Goal: Transaction & Acquisition: Purchase product/service

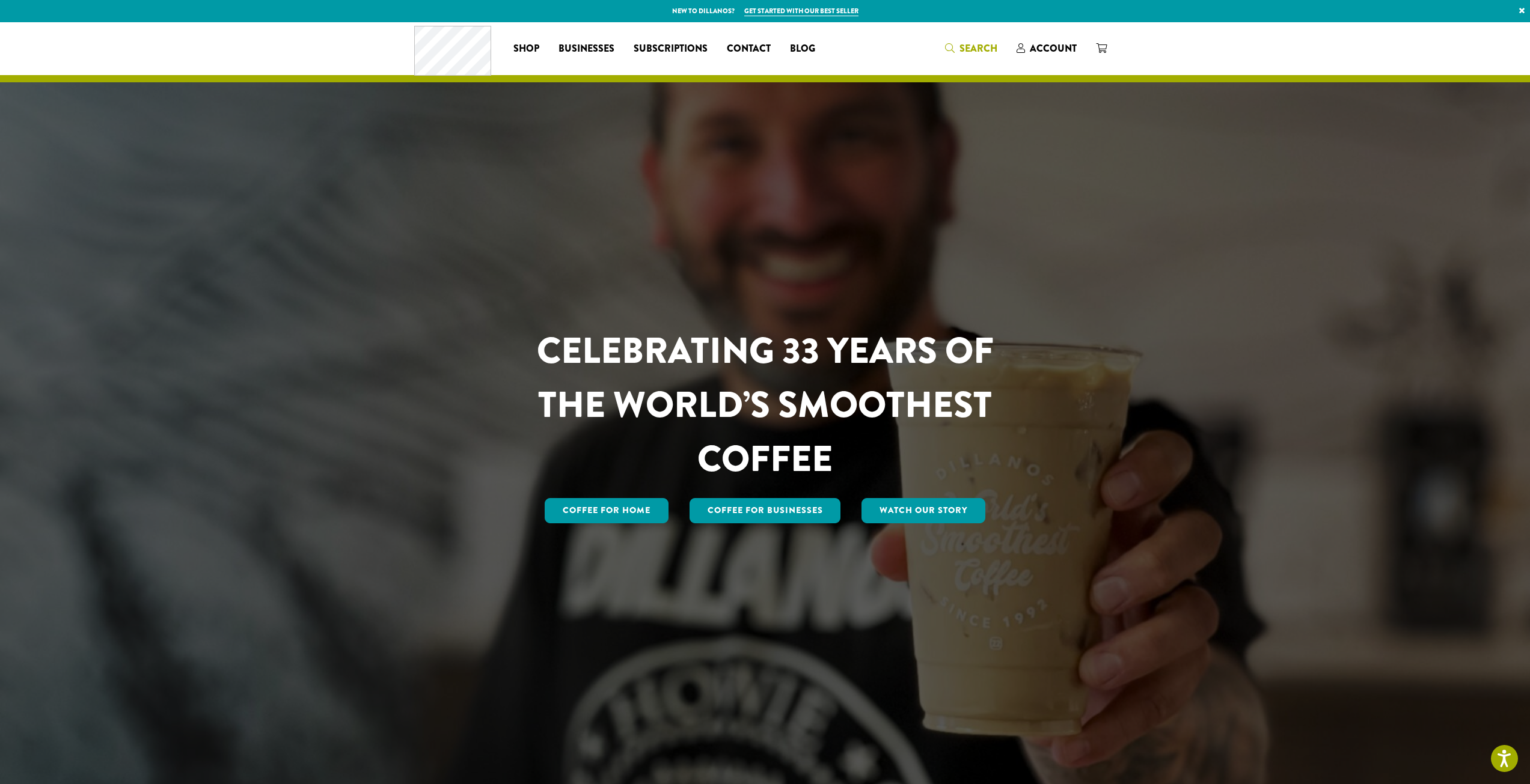
click at [952, 47] on icon "Search" at bounding box center [950, 48] width 10 height 10
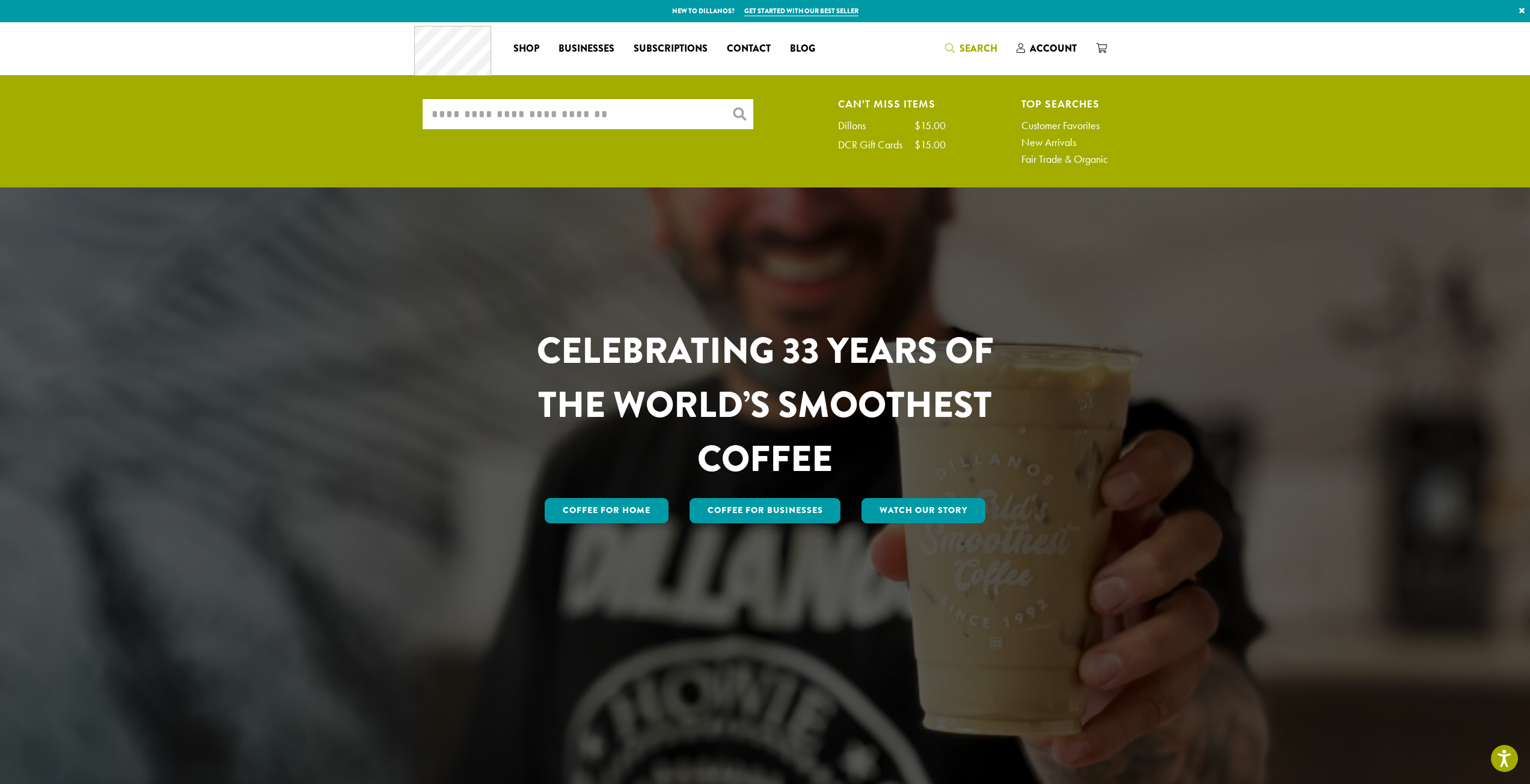
click at [668, 114] on input "What are you searching for?" at bounding box center [588, 115] width 331 height 30
type input "*"
type input "*******"
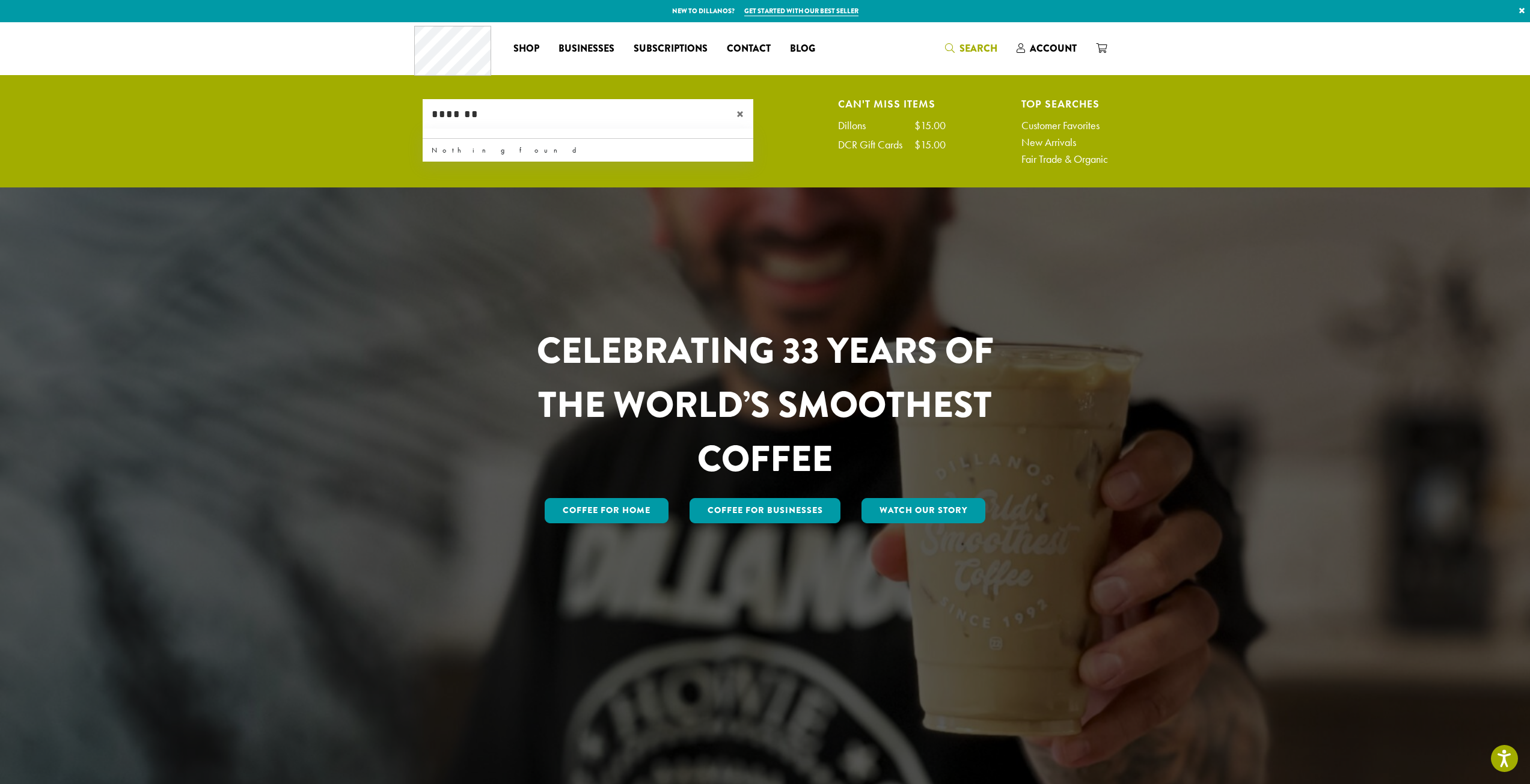
drag, startPoint x: 604, startPoint y: 123, endPoint x: 104, endPoint y: 154, distance: 501.0
click at [126, 150] on ul "What are you searching for? ******* × Can't Miss Items Dillons $15.00 DCR Gift …" at bounding box center [765, 134] width 1530 height 105
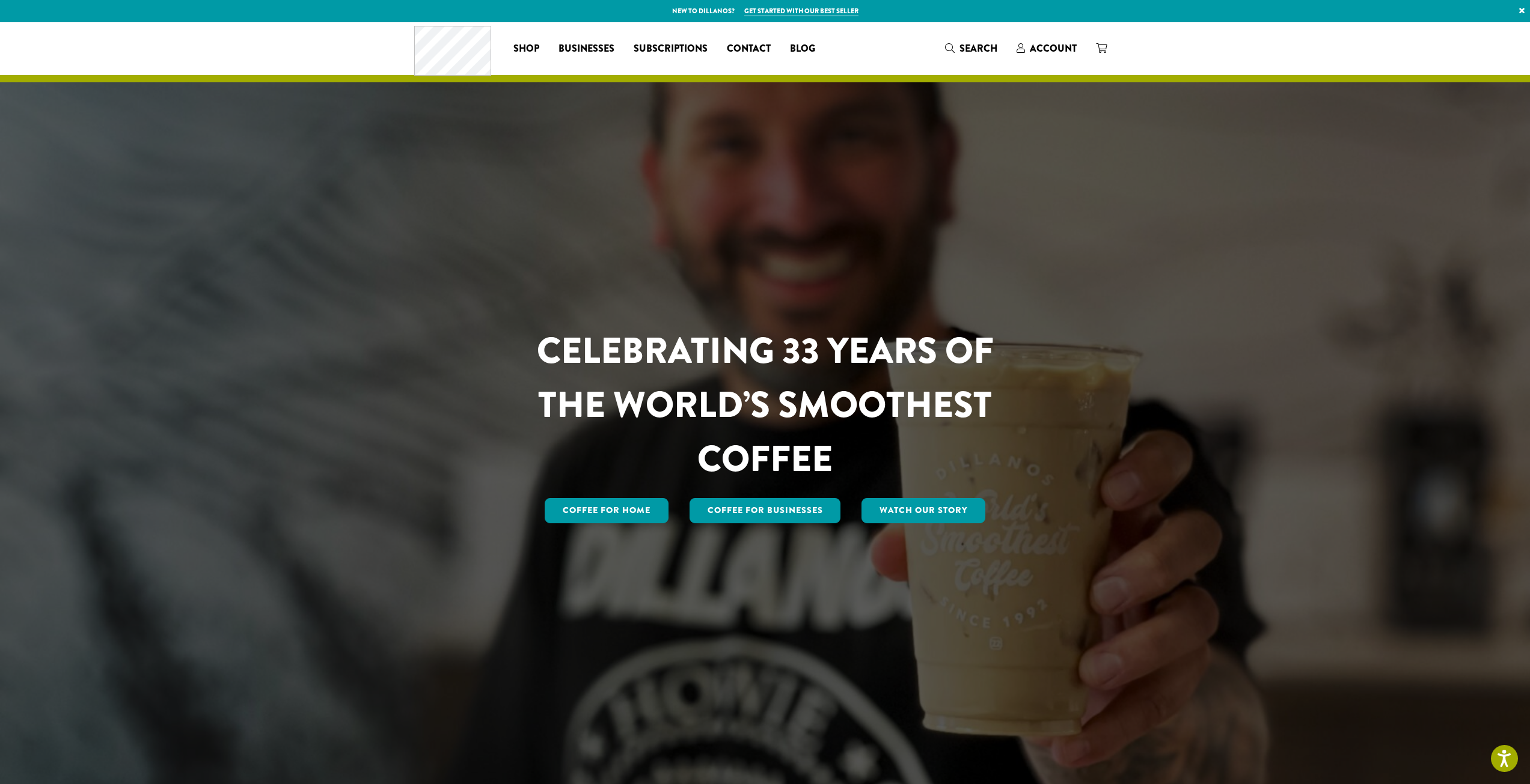
type input "****"
drag, startPoint x: 346, startPoint y: 311, endPoint x: 356, endPoint y: 303, distance: 12.8
click at [346, 311] on div at bounding box center [765, 404] width 1530 height 765
click at [1040, 49] on span "Account" at bounding box center [1053, 48] width 47 height 14
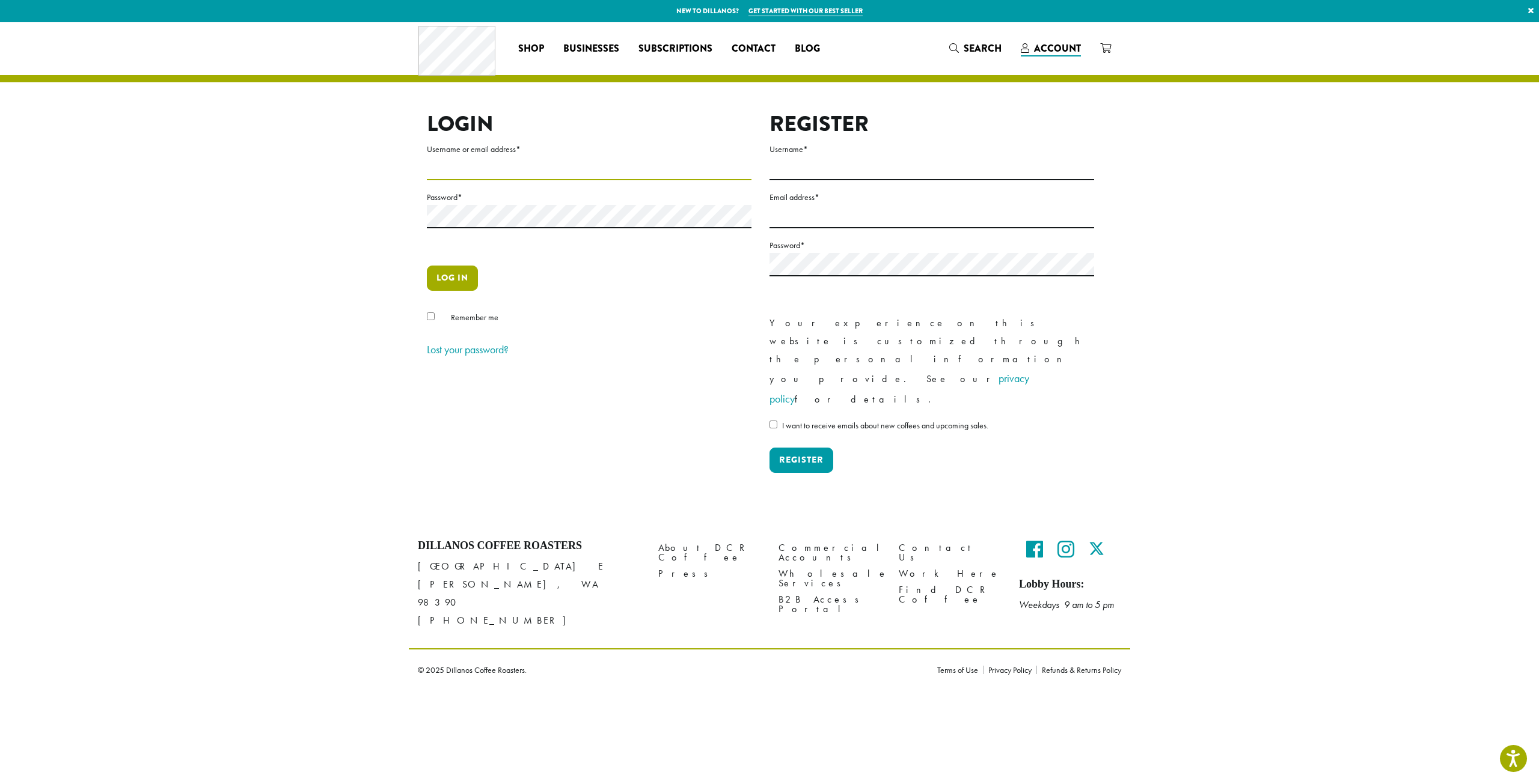
type input "**********"
drag, startPoint x: 456, startPoint y: 277, endPoint x: 458, endPoint y: 292, distance: 15.1
click at [454, 281] on button "Log in" at bounding box center [452, 278] width 51 height 25
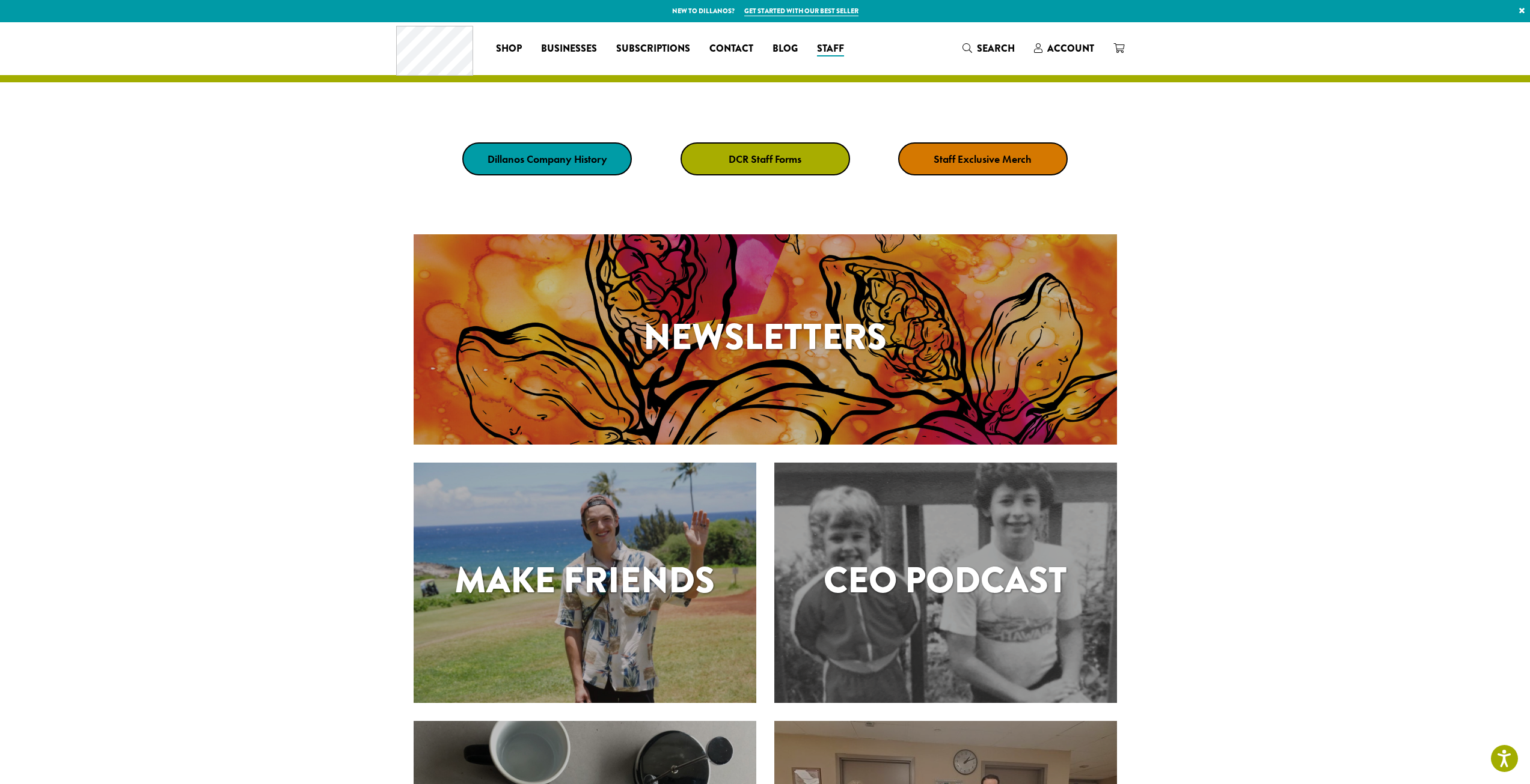
click at [519, 47] on li "Coffee All Coffees Best Sellers Blends Single Origins Dillanos Limited Organic …" at bounding box center [509, 49] width 45 height 19
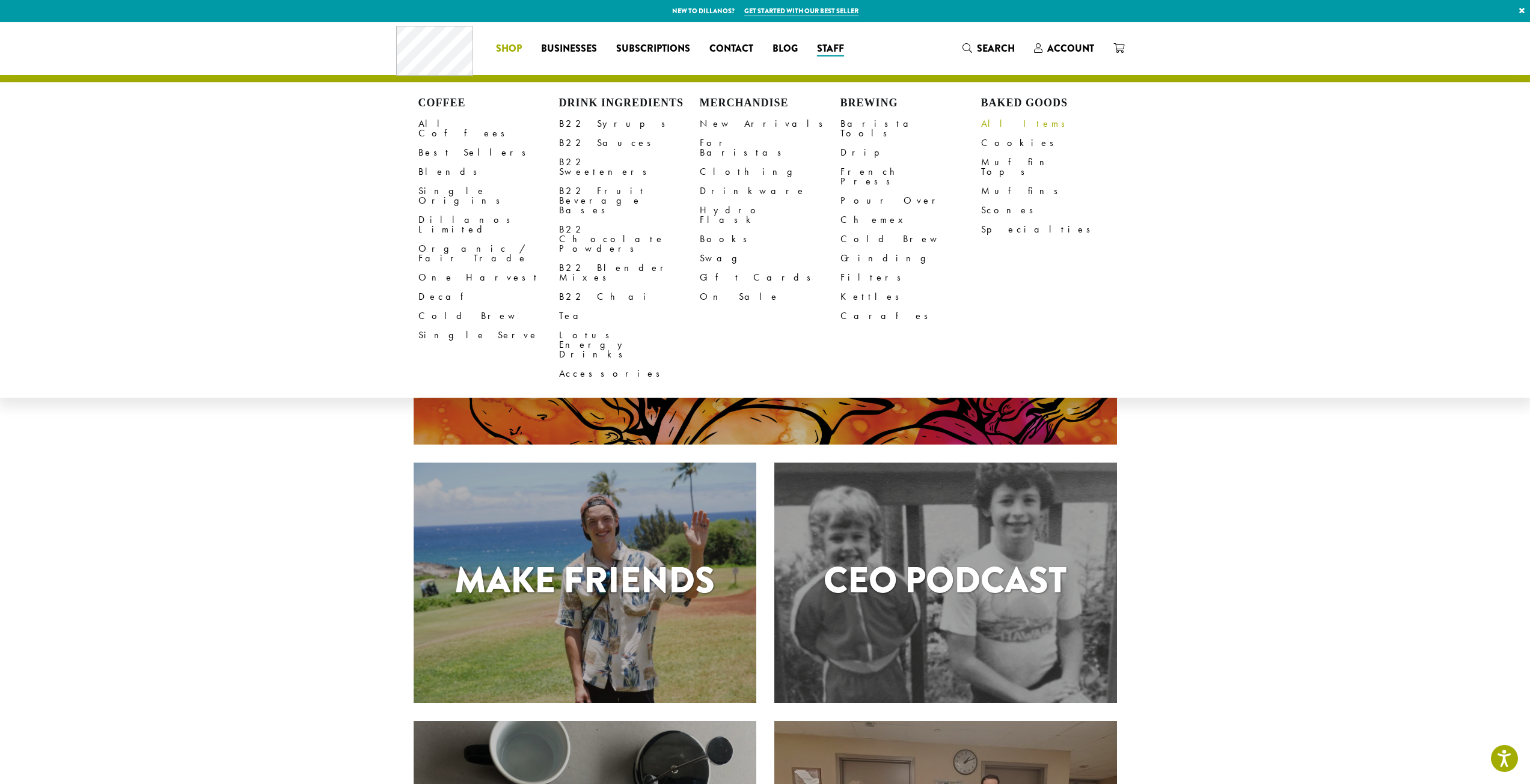
click at [1002, 125] on link "All Items" at bounding box center [1051, 123] width 141 height 19
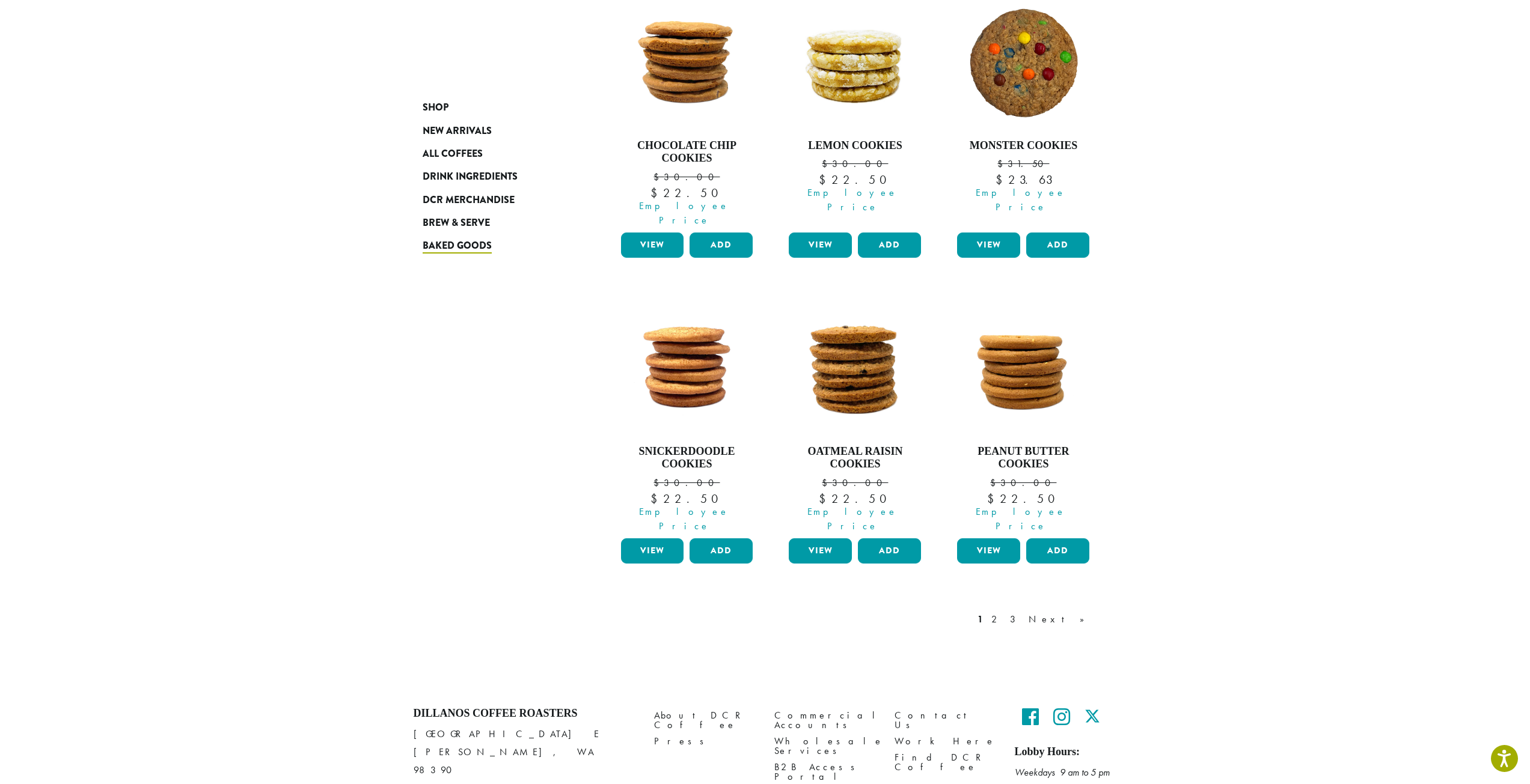
scroll to position [831, 0]
click at [1077, 612] on link "Next »" at bounding box center [1060, 619] width 69 height 14
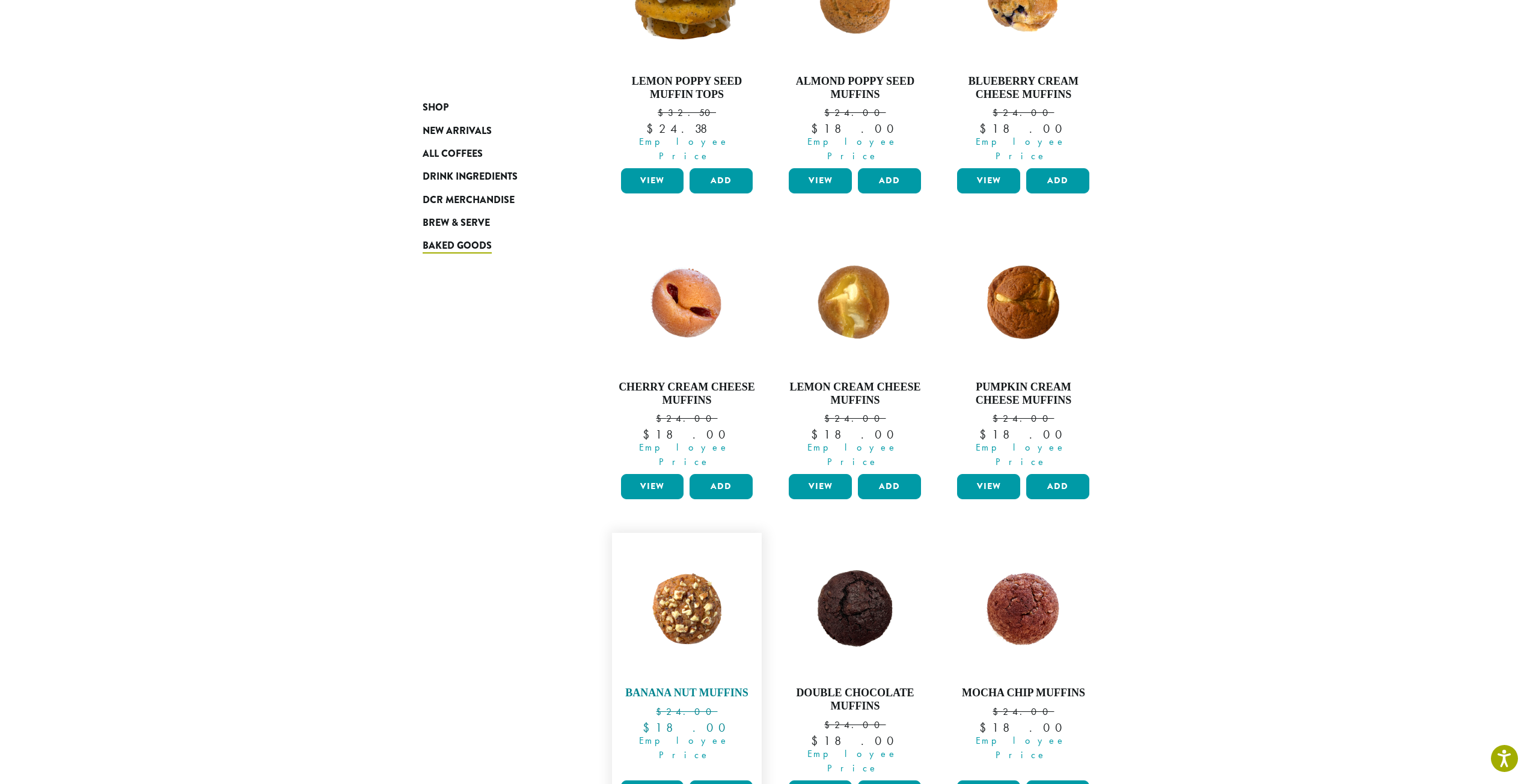
scroll to position [844, 0]
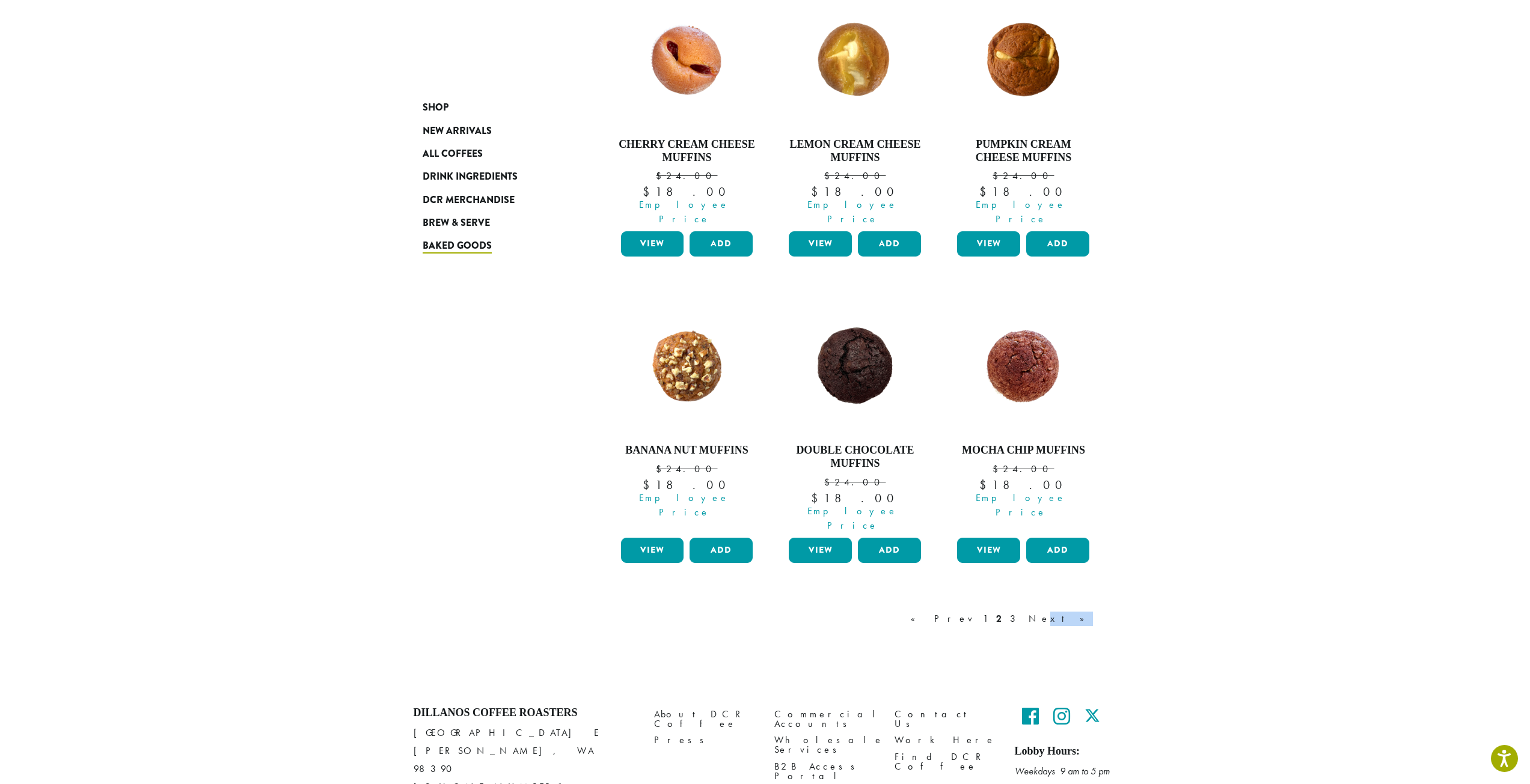
click at [1092, 603] on div "« Prev 1 2 3 Next »" at bounding box center [1004, 631] width 191 height 56
click at [1075, 612] on link "Next »" at bounding box center [1060, 619] width 69 height 14
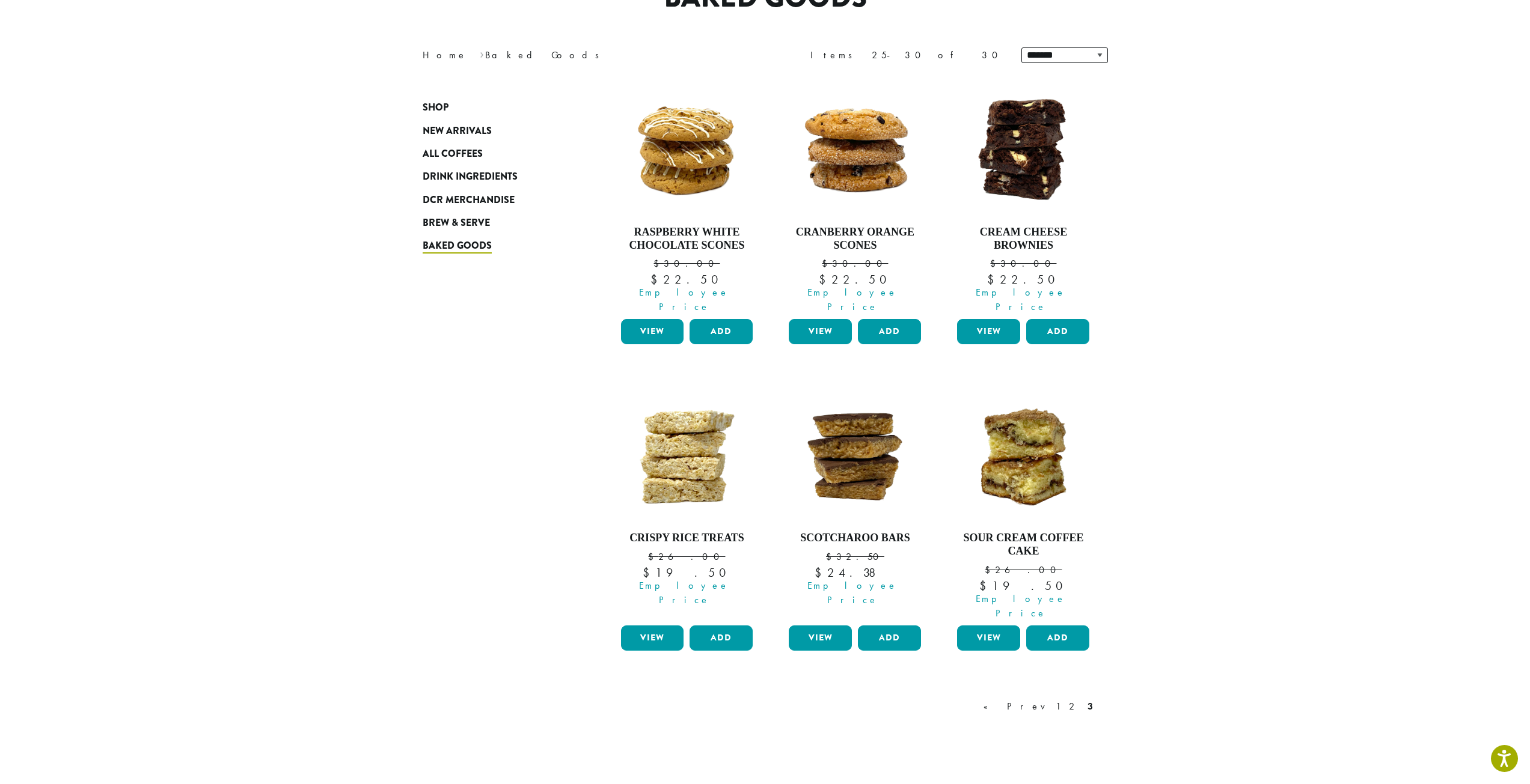
scroll to position [134, 0]
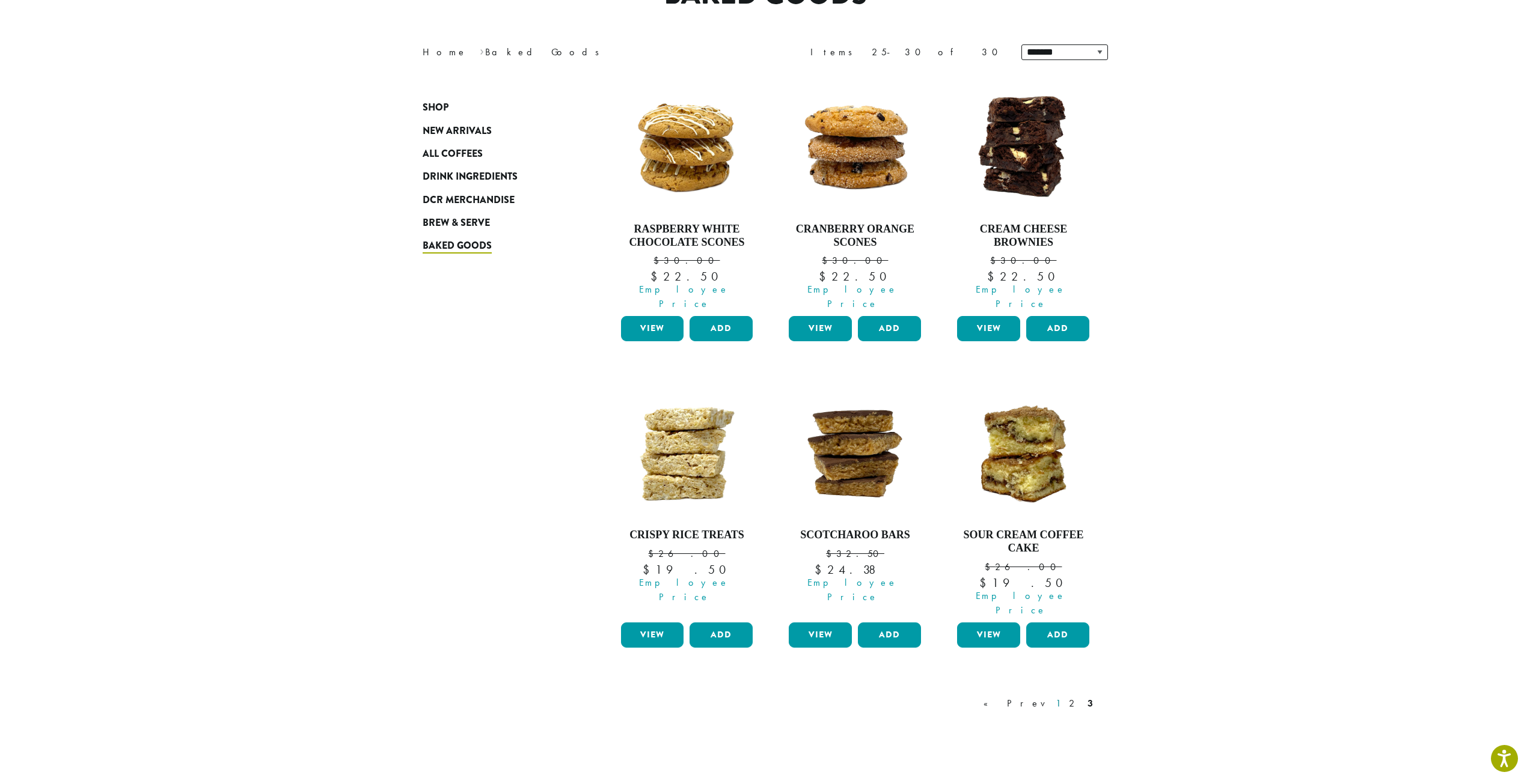
click at [1059, 696] on link "1" at bounding box center [1058, 703] width 10 height 14
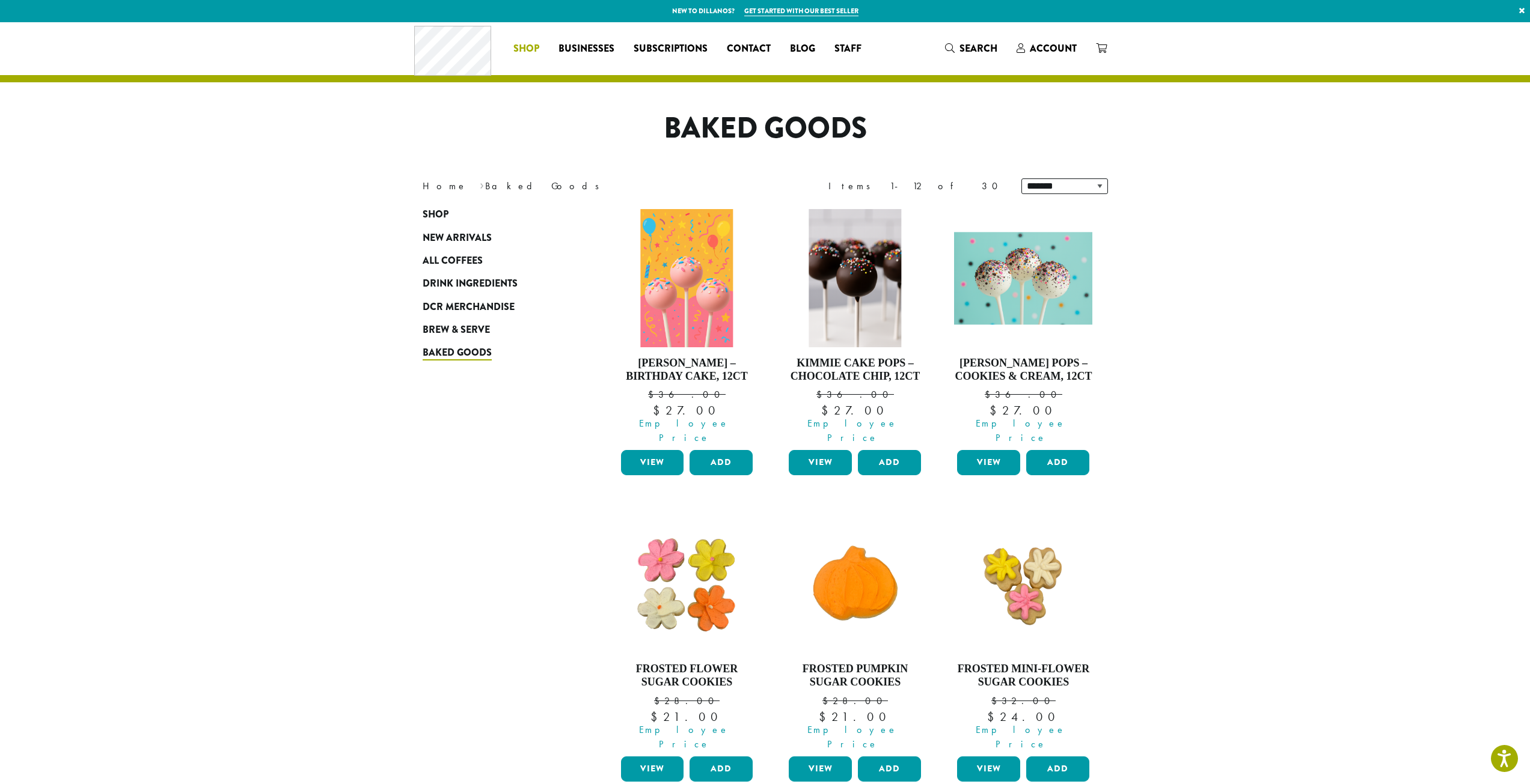
drag, startPoint x: 502, startPoint y: 44, endPoint x: 521, endPoint y: 47, distance: 19.2
click at [505, 45] on div "Coffee All Coffees Best Sellers Blends Single Origins Dillanos Limited Organic …" at bounding box center [643, 48] width 458 height 50
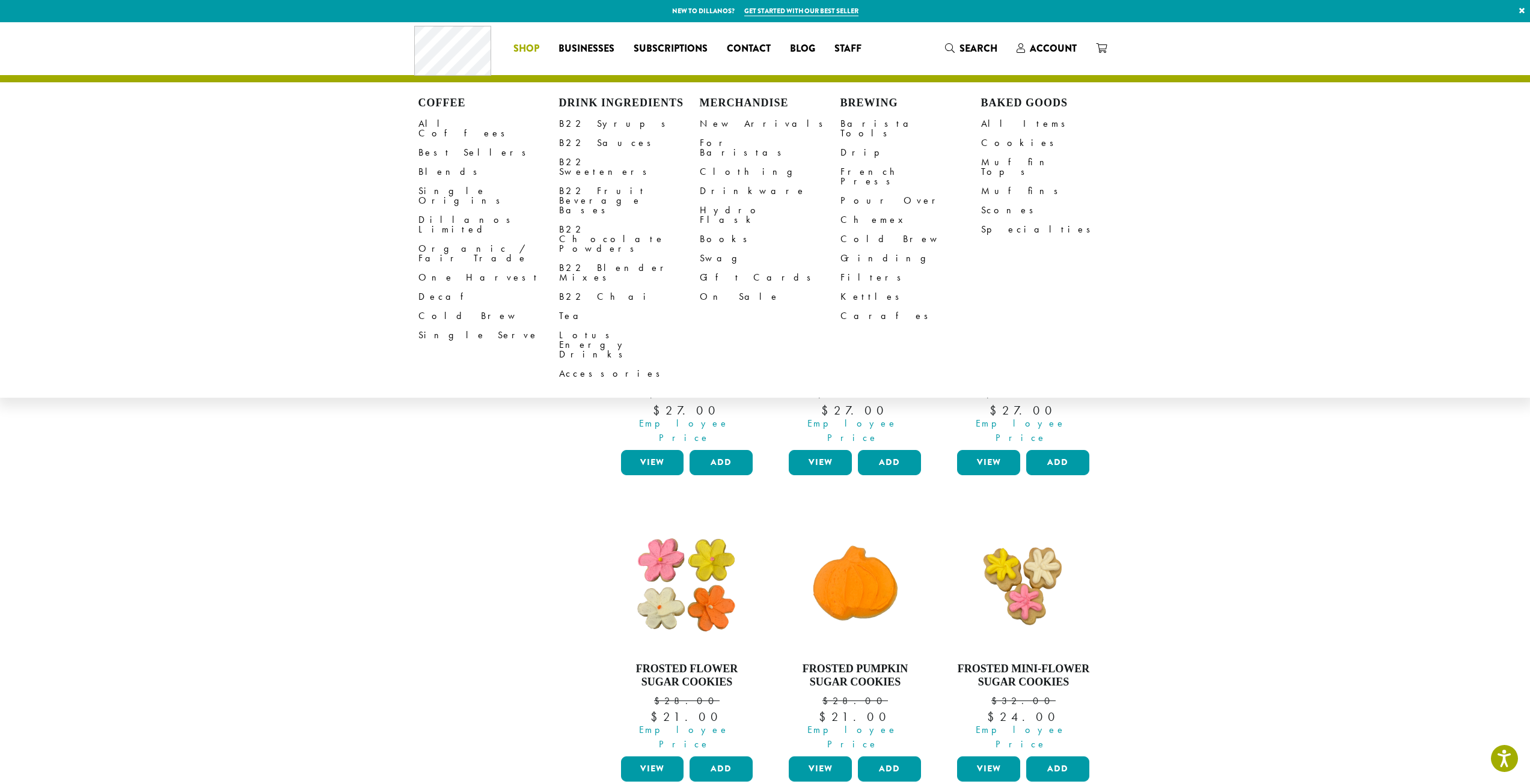
click at [538, 51] on span "Shop" at bounding box center [526, 49] width 26 height 15
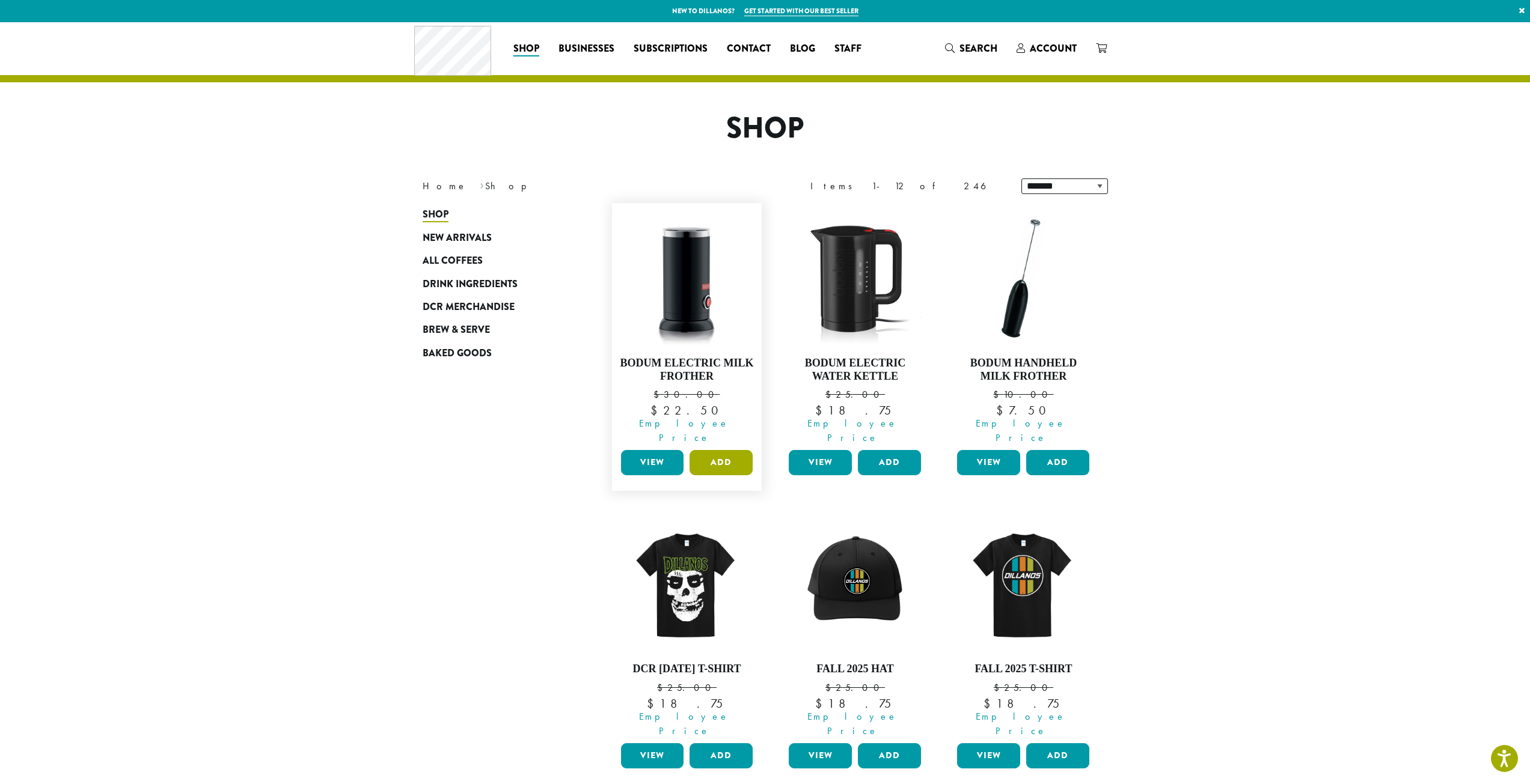
click at [720, 450] on button "Add" at bounding box center [721, 462] width 63 height 25
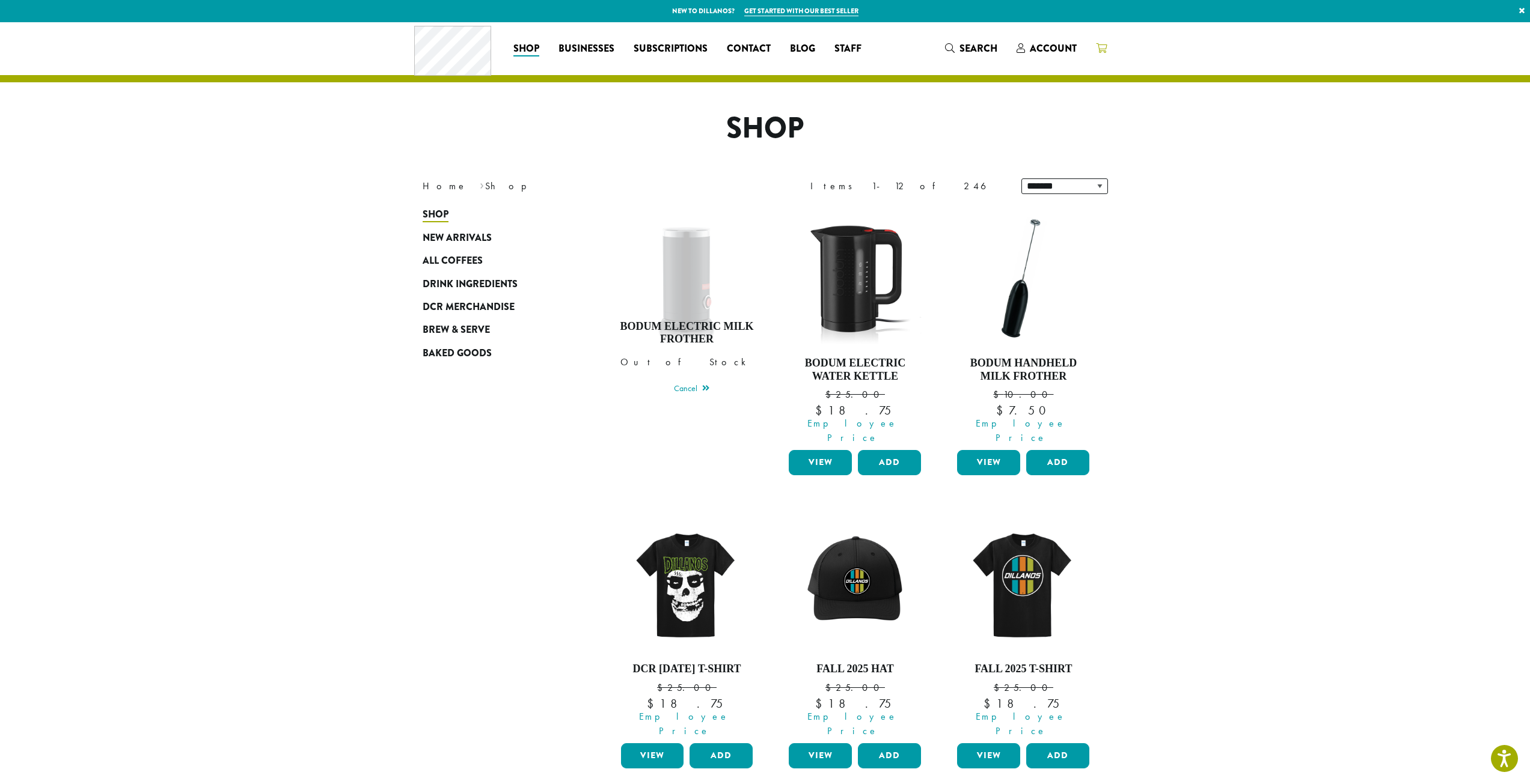
click at [1101, 38] on link at bounding box center [1101, 48] width 30 height 20
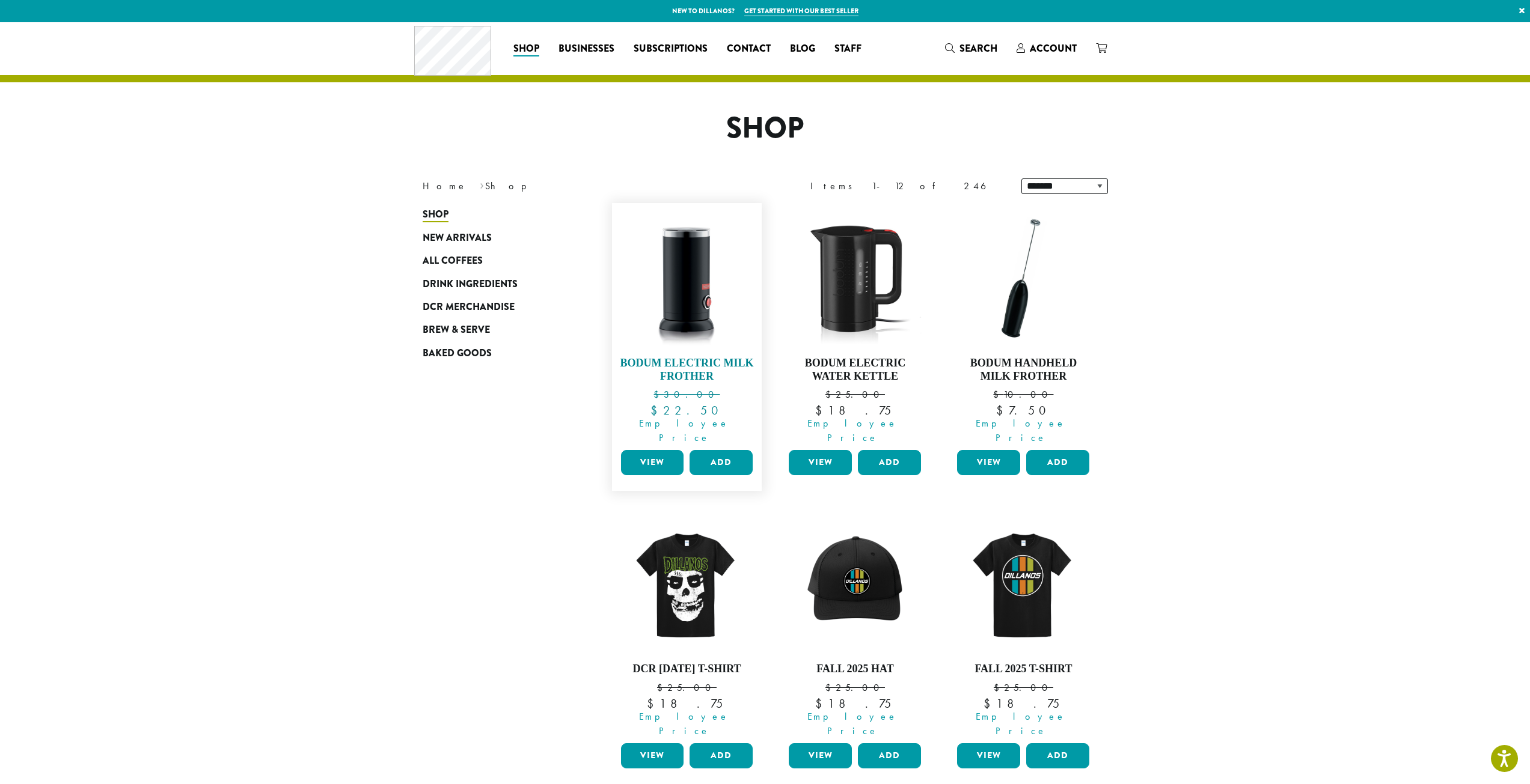
click at [701, 322] on img at bounding box center [686, 278] width 138 height 138
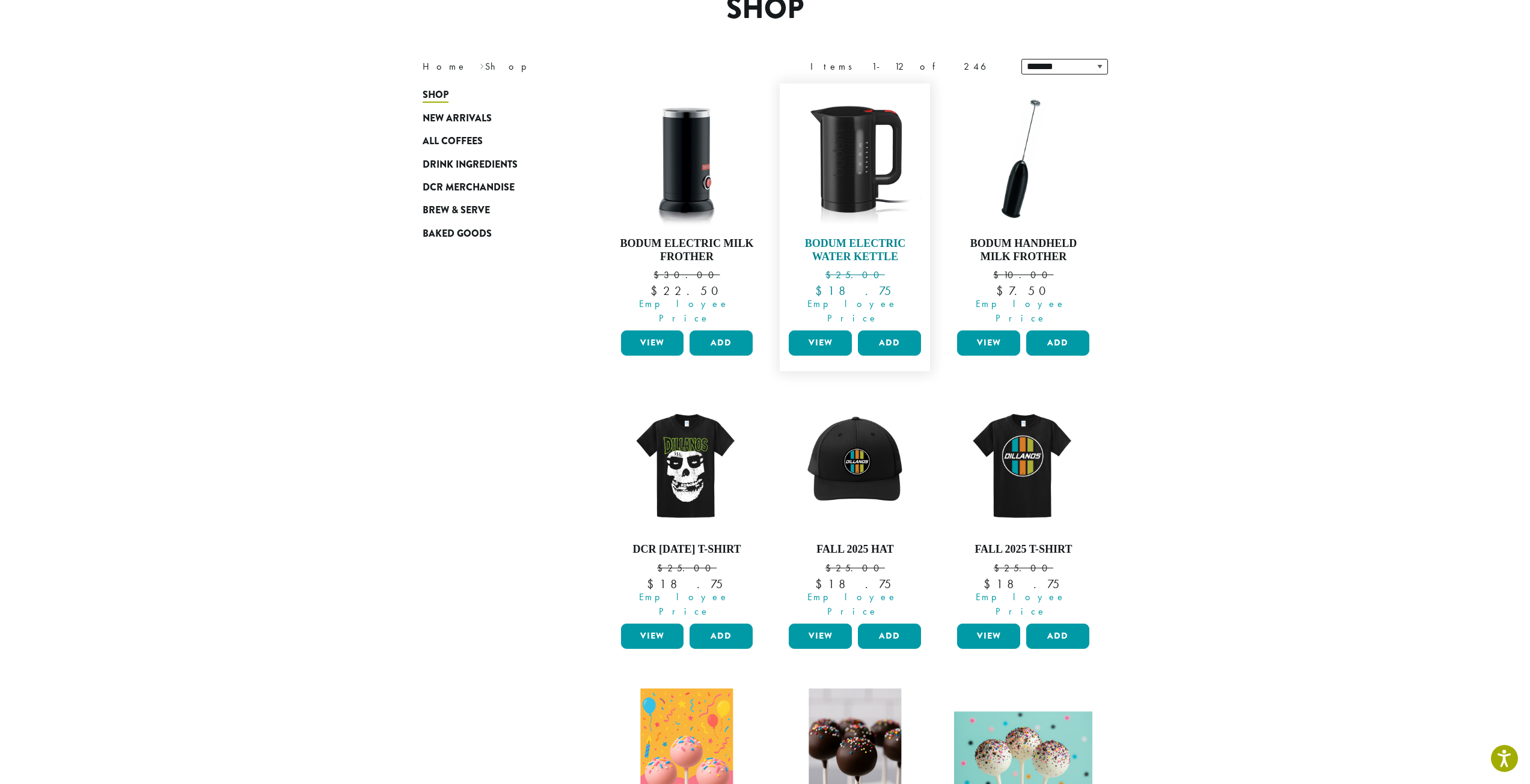
scroll to position [120, 0]
click at [871, 158] on img at bounding box center [854, 158] width 138 height 138
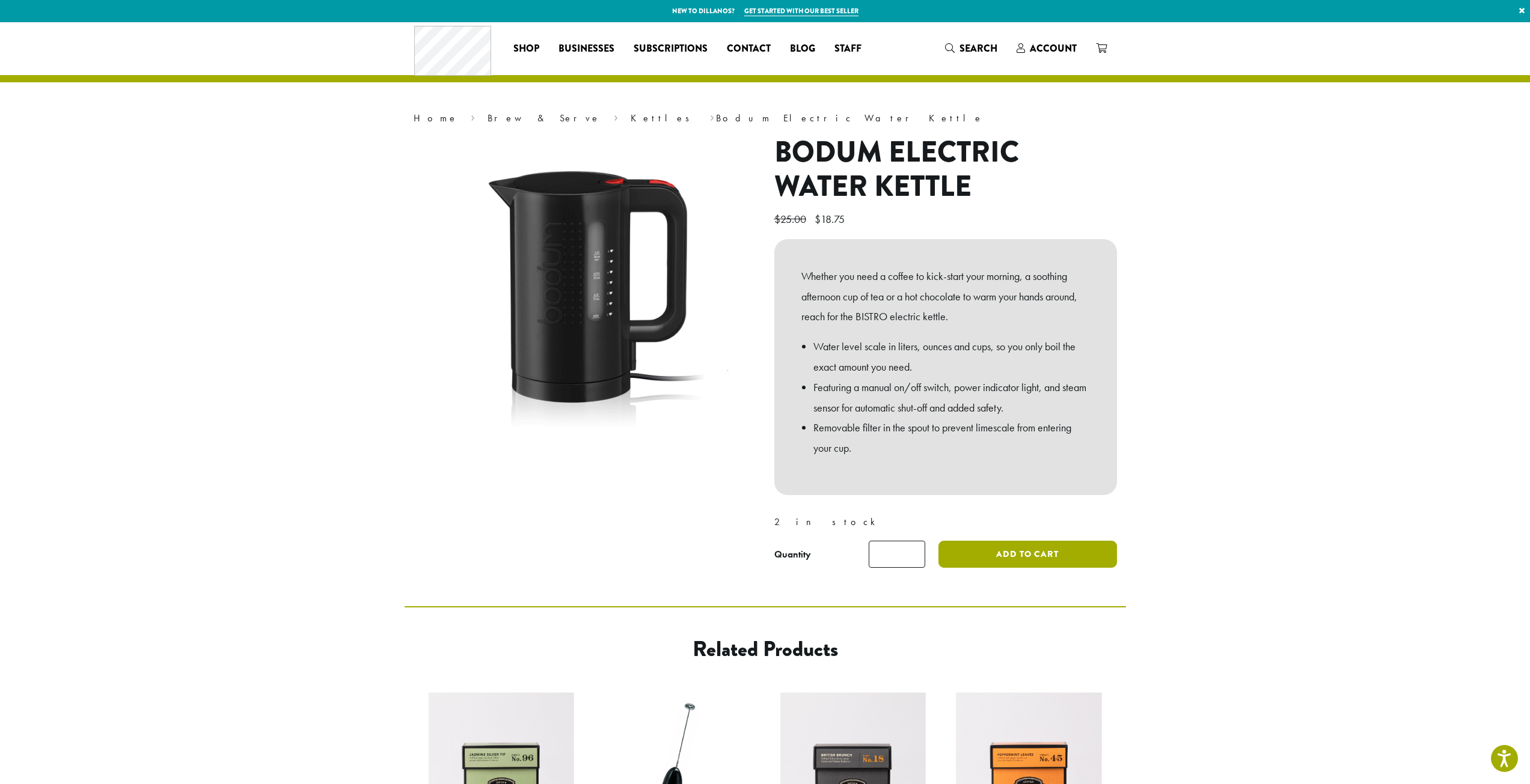
click at [1012, 555] on button "Add to cart" at bounding box center [1027, 554] width 178 height 27
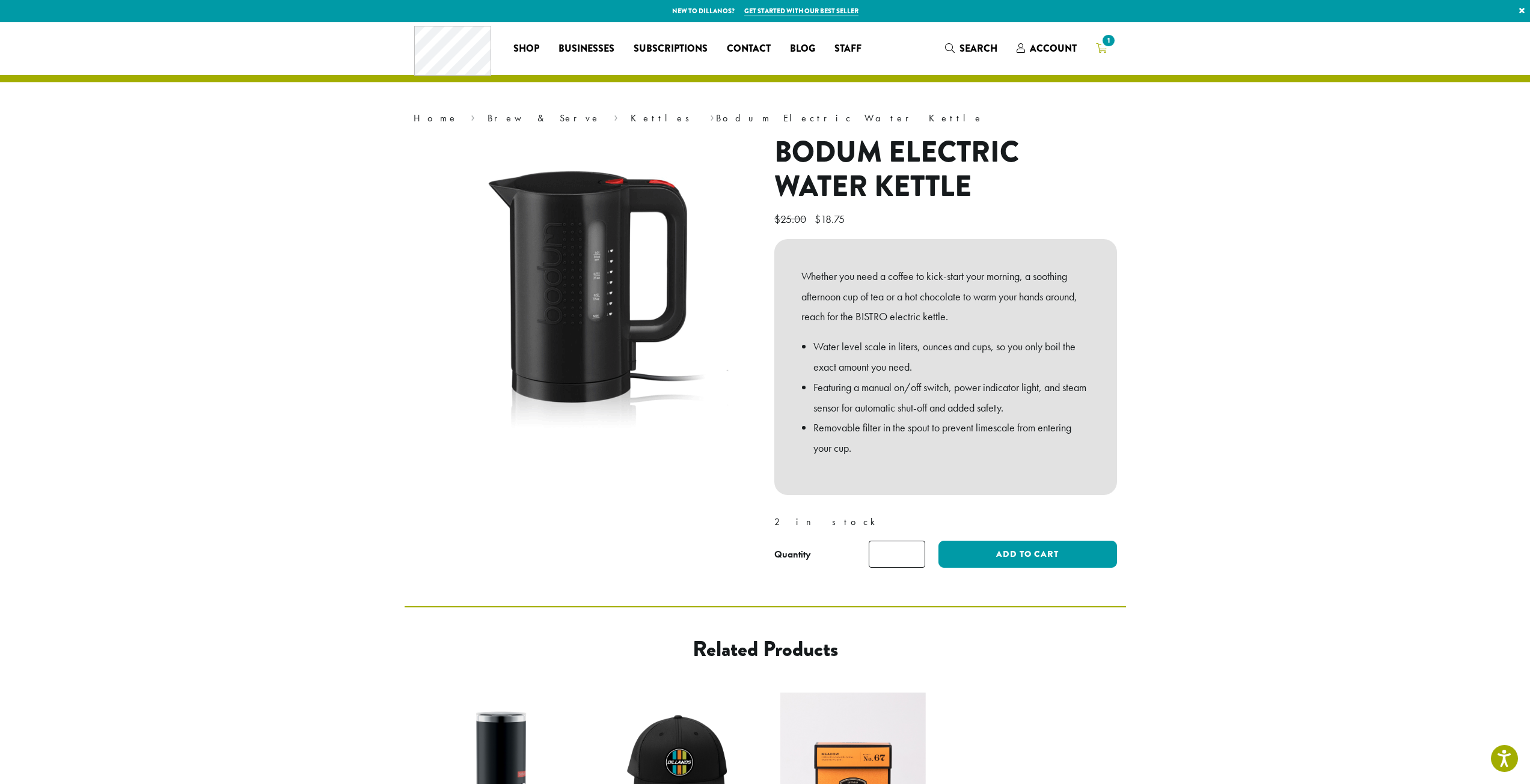
click at [1114, 45] on span "1" at bounding box center [1108, 40] width 16 height 16
click at [1104, 39] on span "1" at bounding box center [1108, 40] width 16 height 16
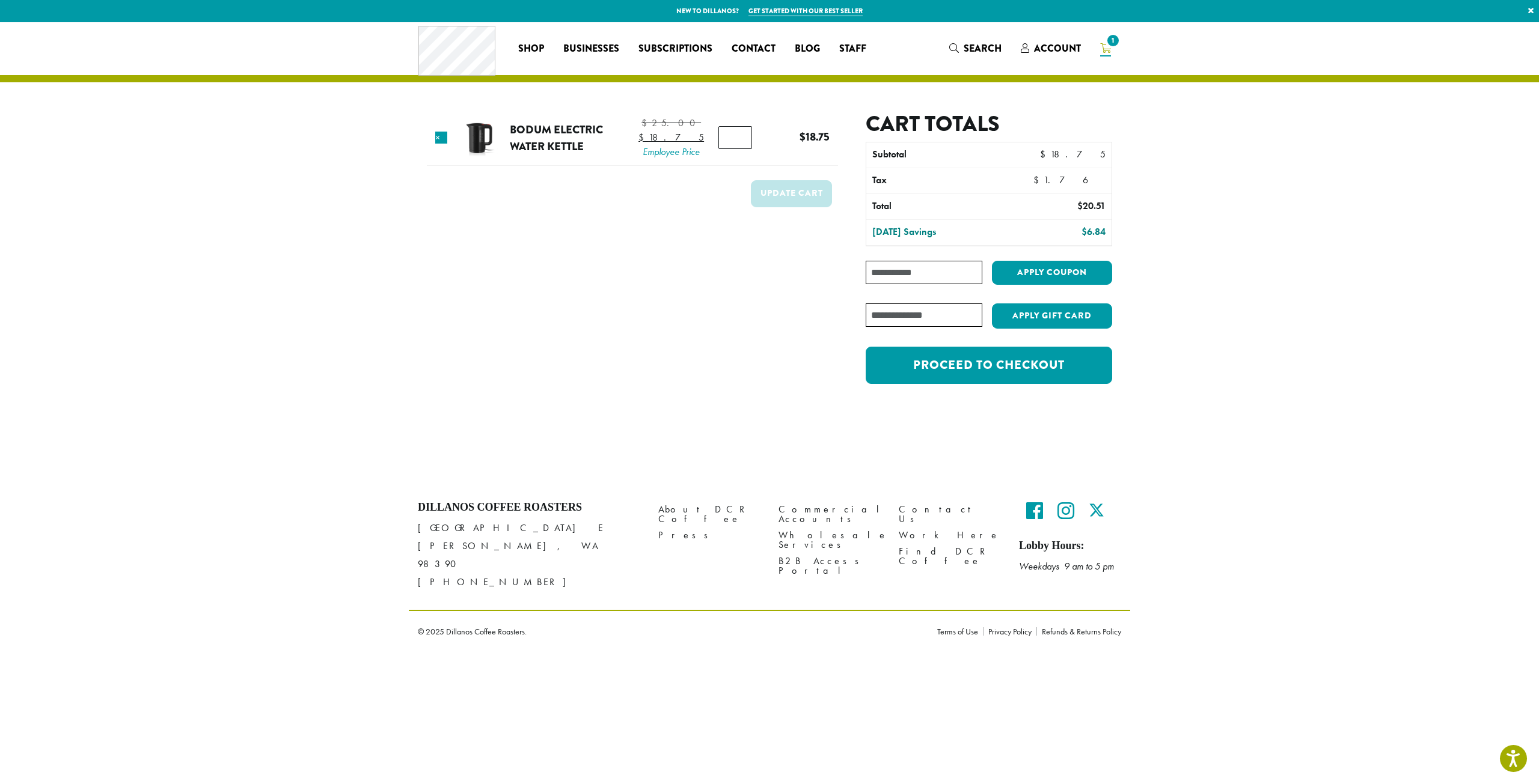
click at [948, 276] on input "Coupon:" at bounding box center [924, 272] width 117 height 23
paste input "**********"
type input "**********"
click at [1024, 269] on button "Apply coupon" at bounding box center [1051, 273] width 120 height 25
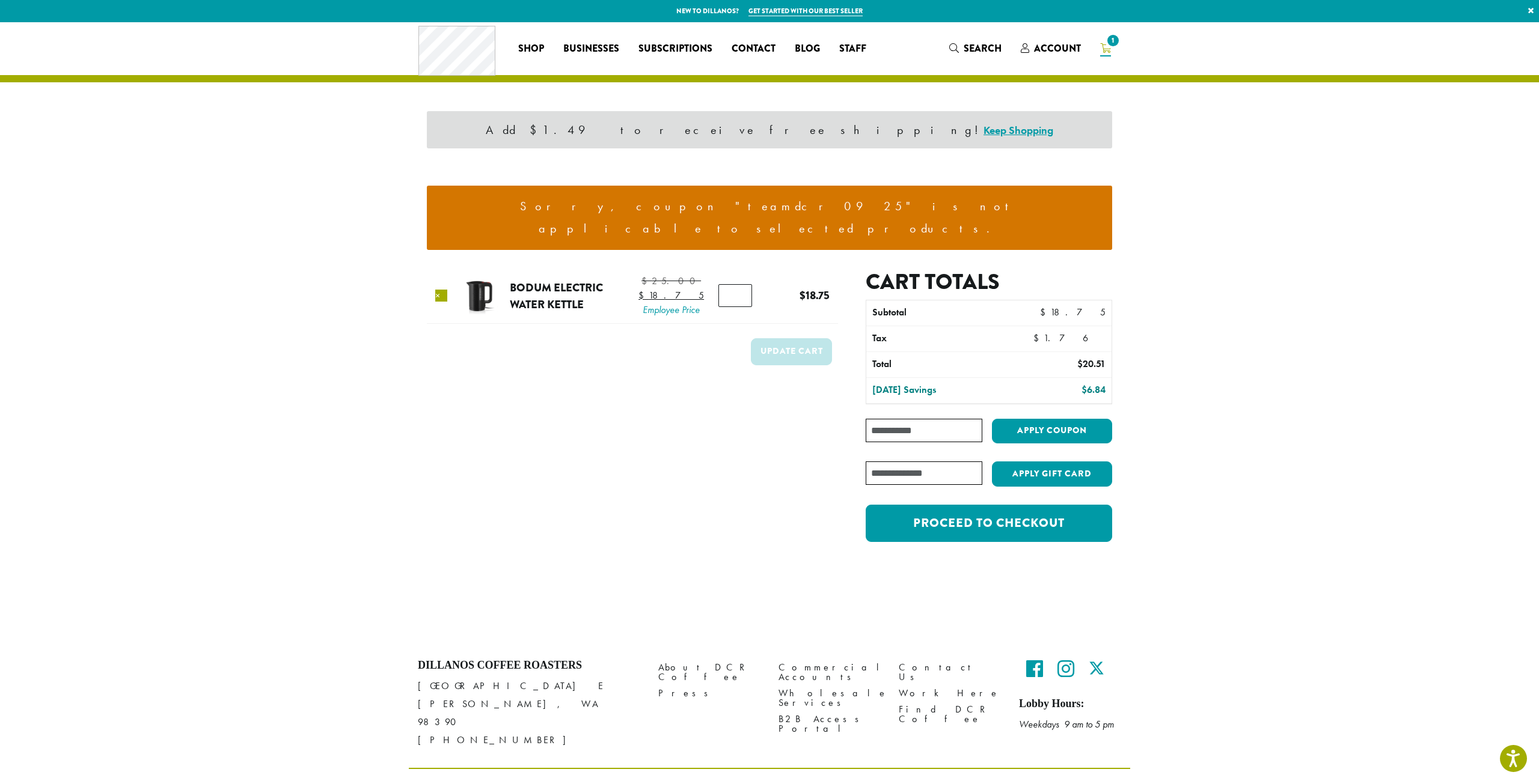
click at [446, 289] on link "×" at bounding box center [441, 296] width 12 height 12
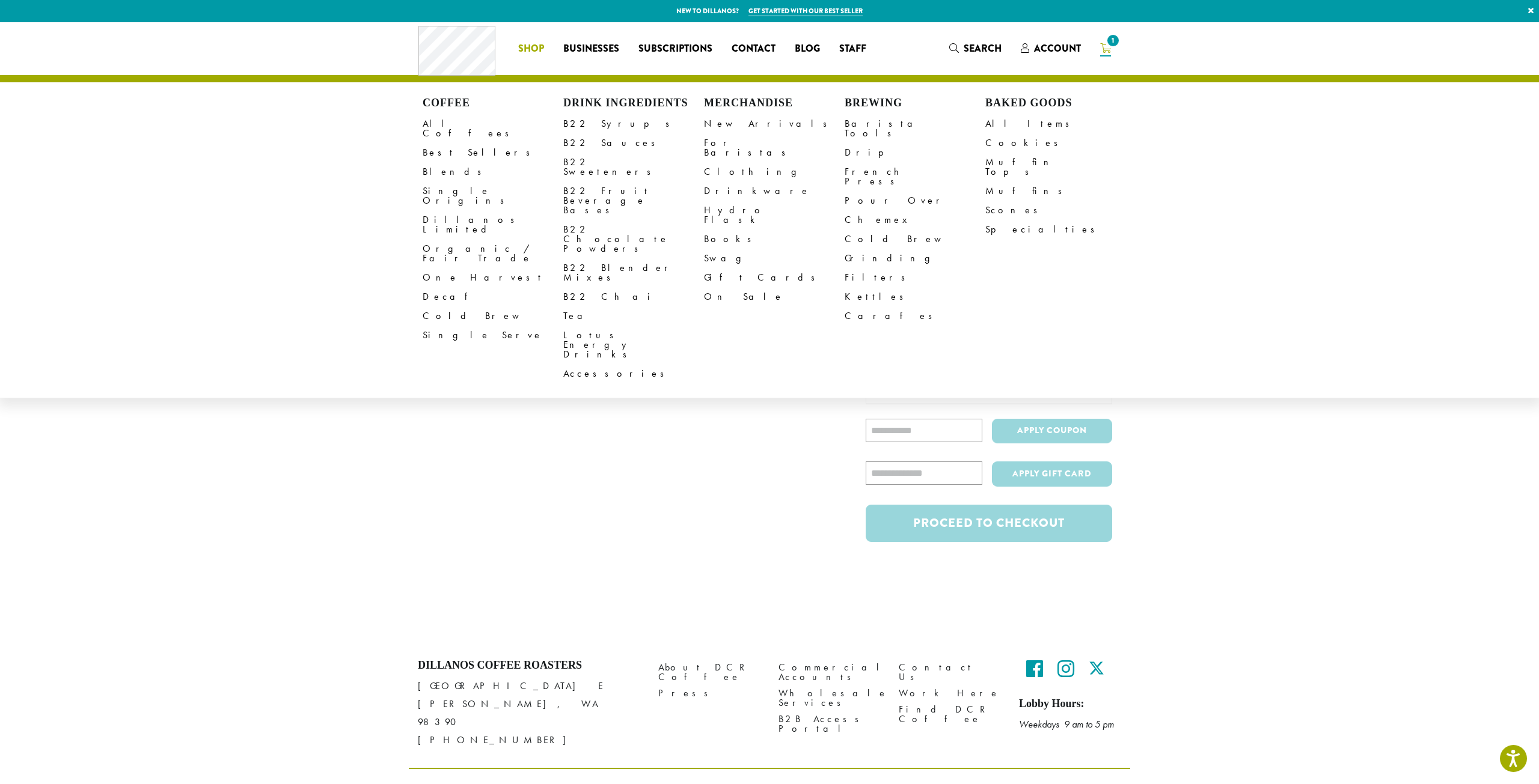
click at [533, 54] on li "Coffee All Coffees Best Sellers Blends Single Origins Dillanos Limited Organic …" at bounding box center [531, 49] width 45 height 19
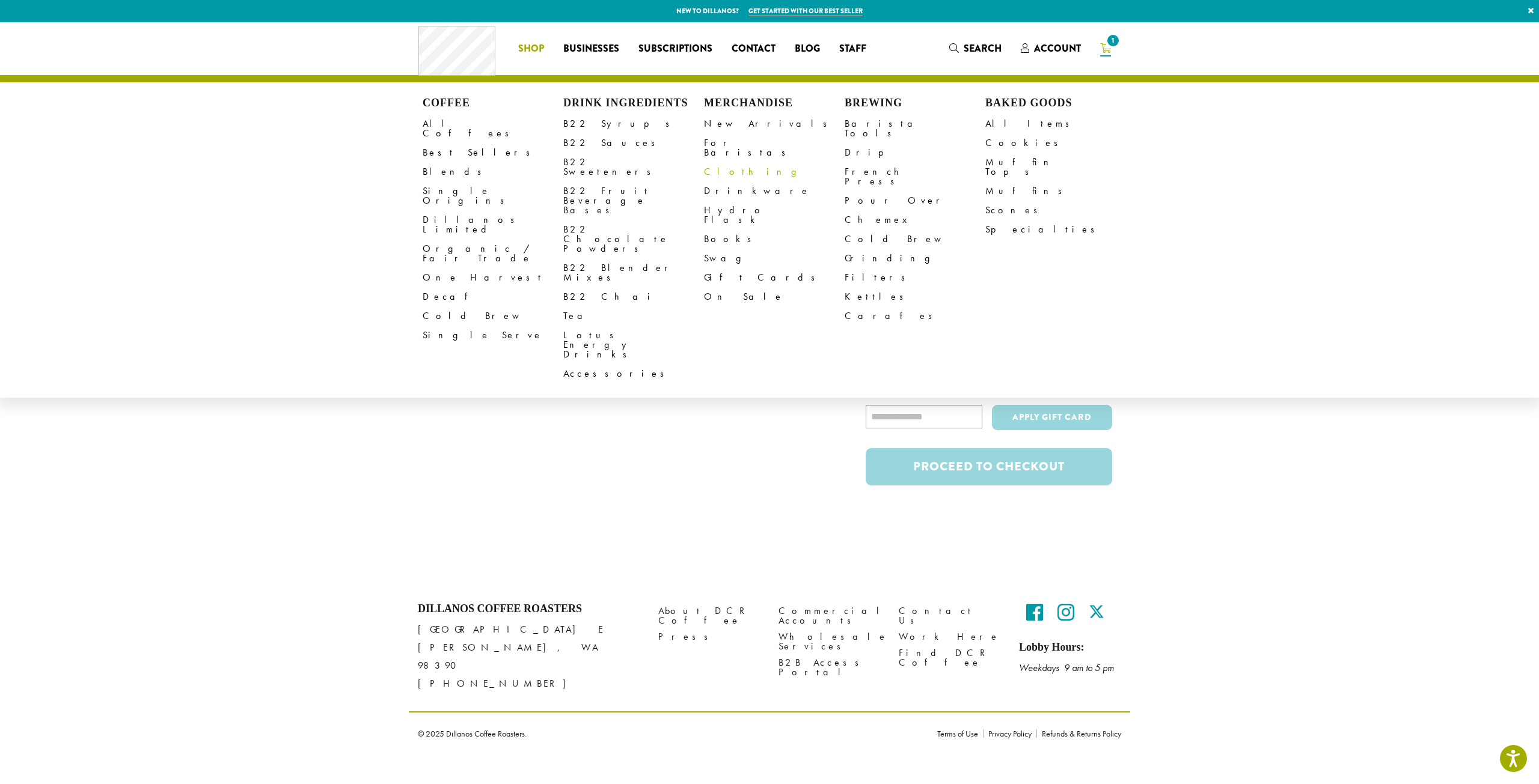
click at [716, 164] on link "Clothing" at bounding box center [774, 172] width 141 height 19
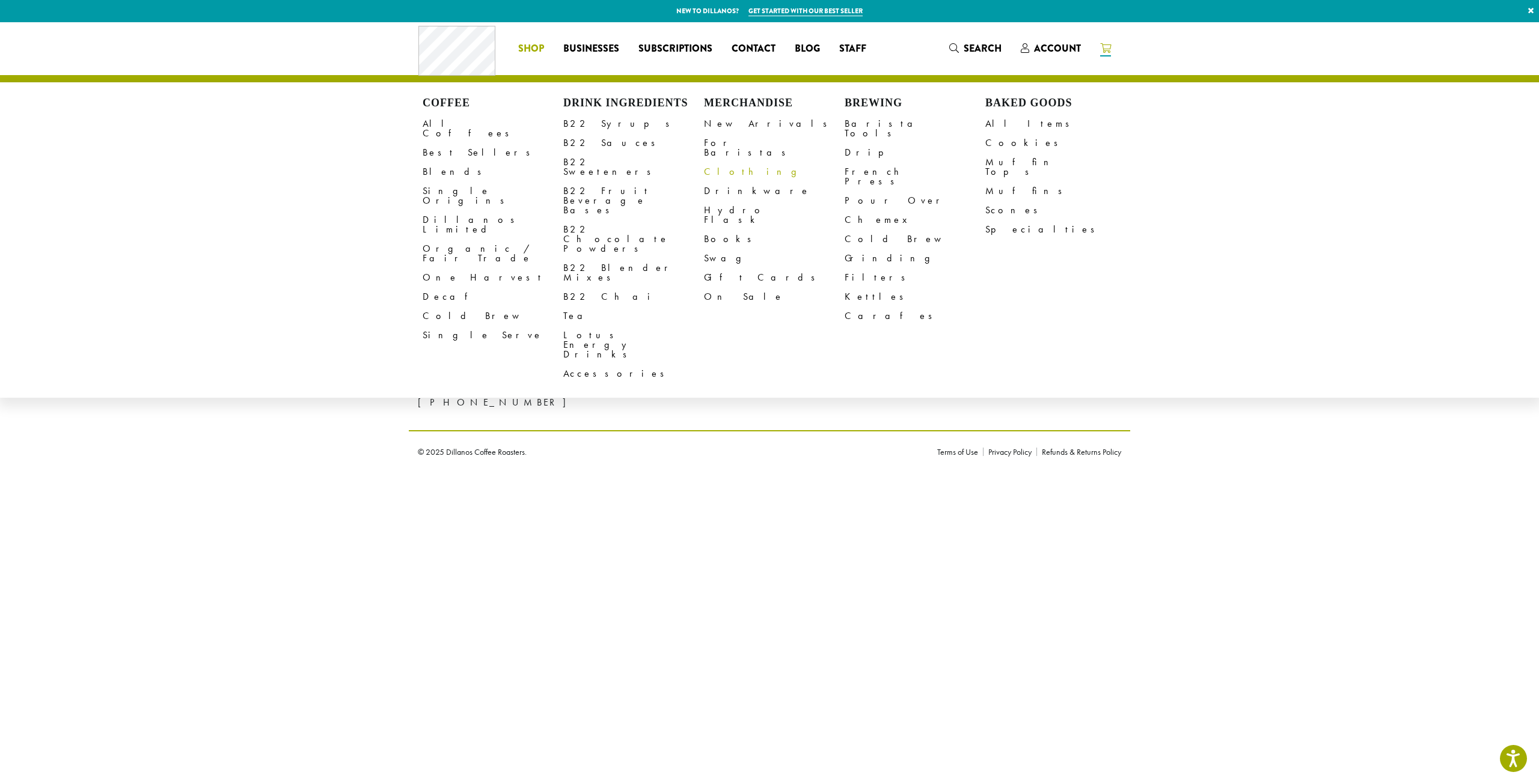
click at [713, 163] on link "Clothing" at bounding box center [774, 172] width 141 height 19
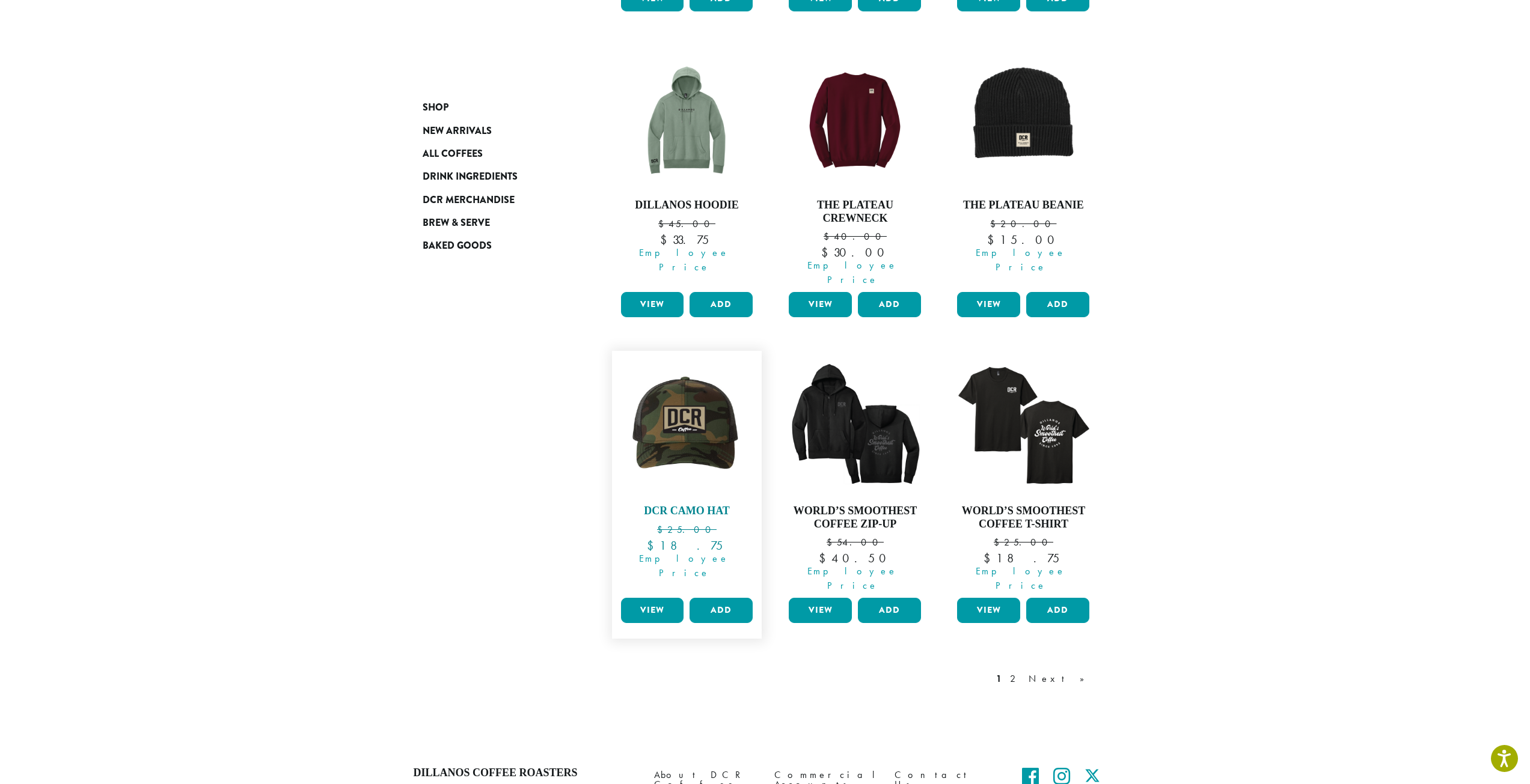
scroll to position [831, 0]
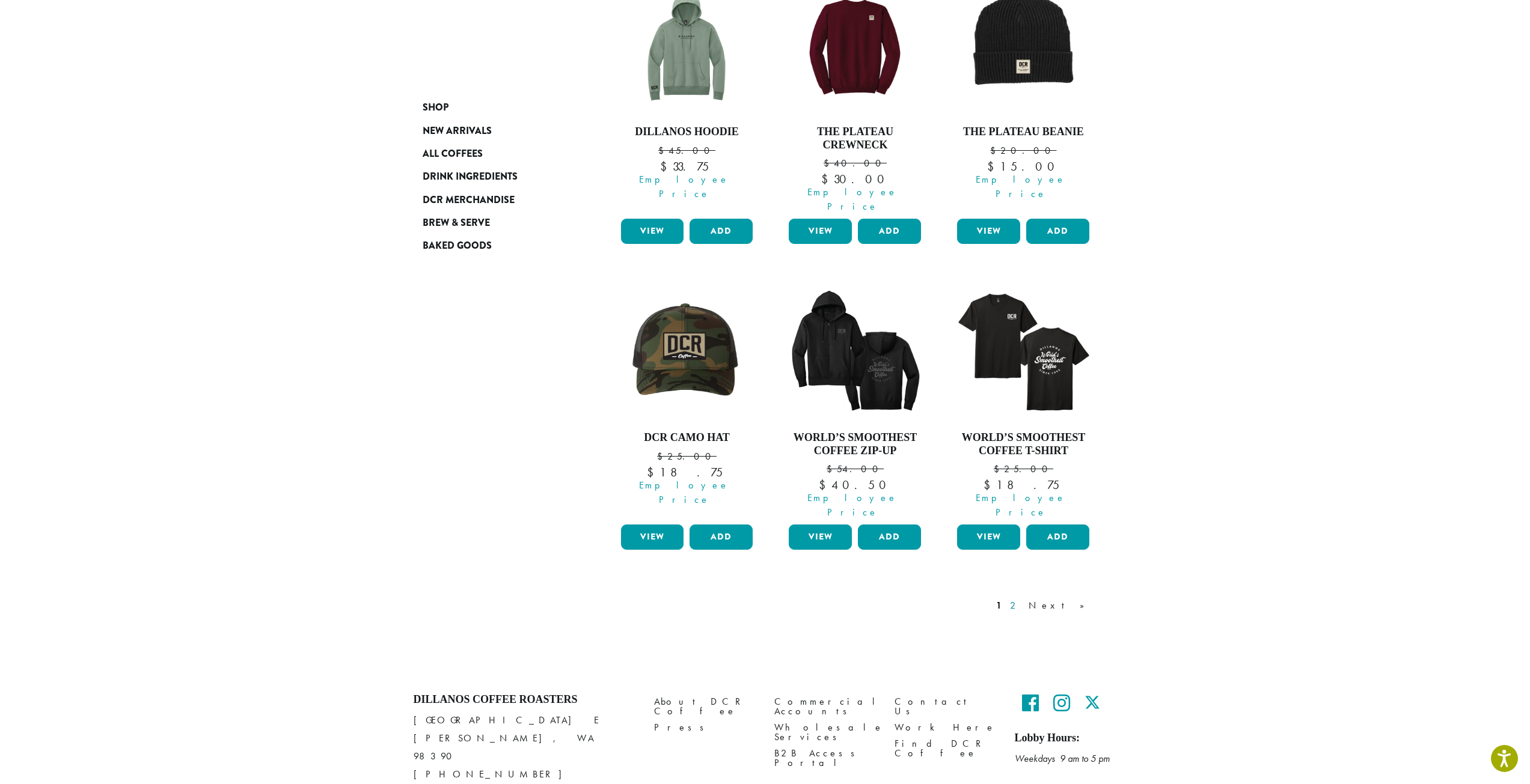
click at [1022, 599] on link "2" at bounding box center [1015, 606] width 15 height 14
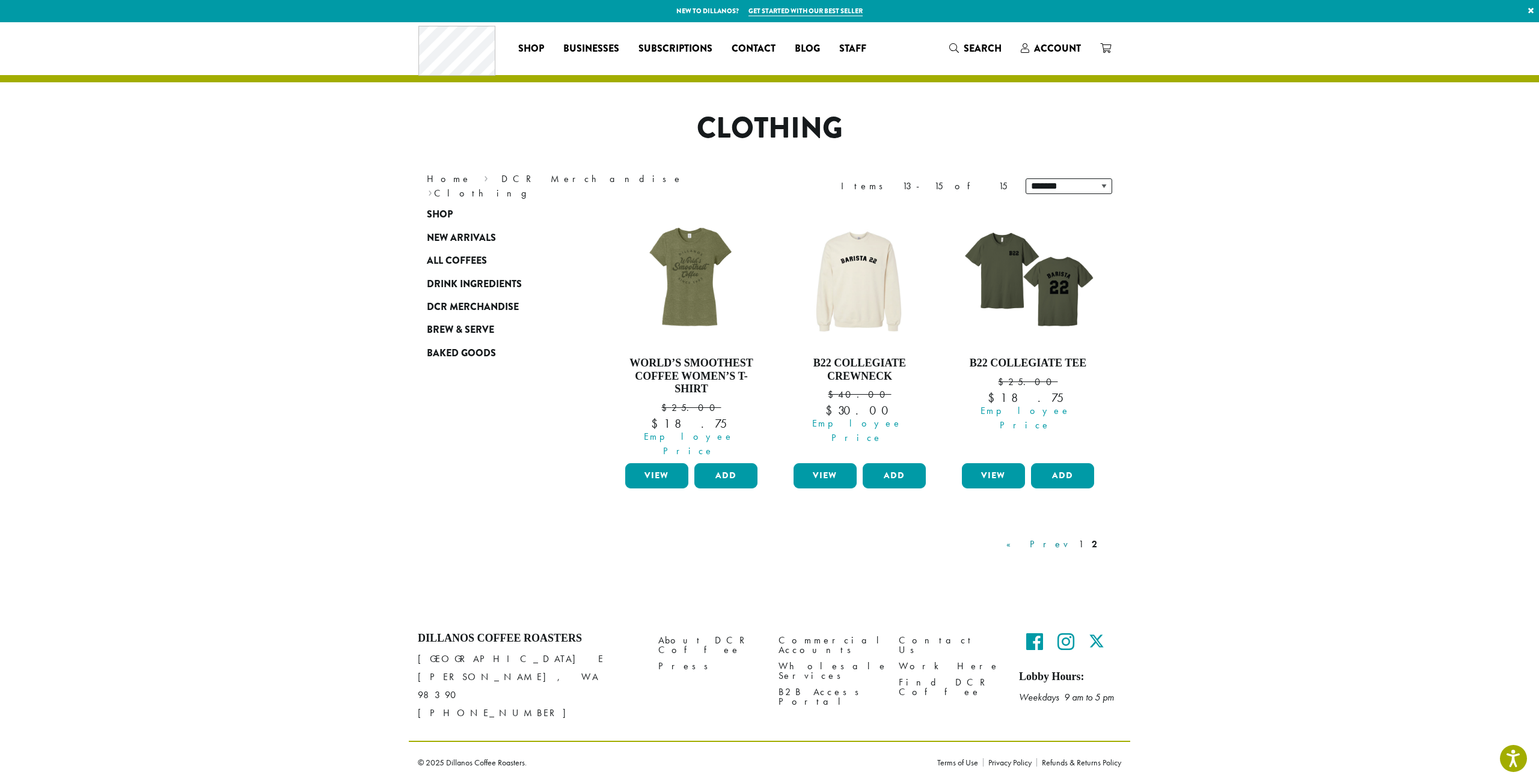
click at [1070, 537] on link "« Prev" at bounding box center [1038, 544] width 69 height 14
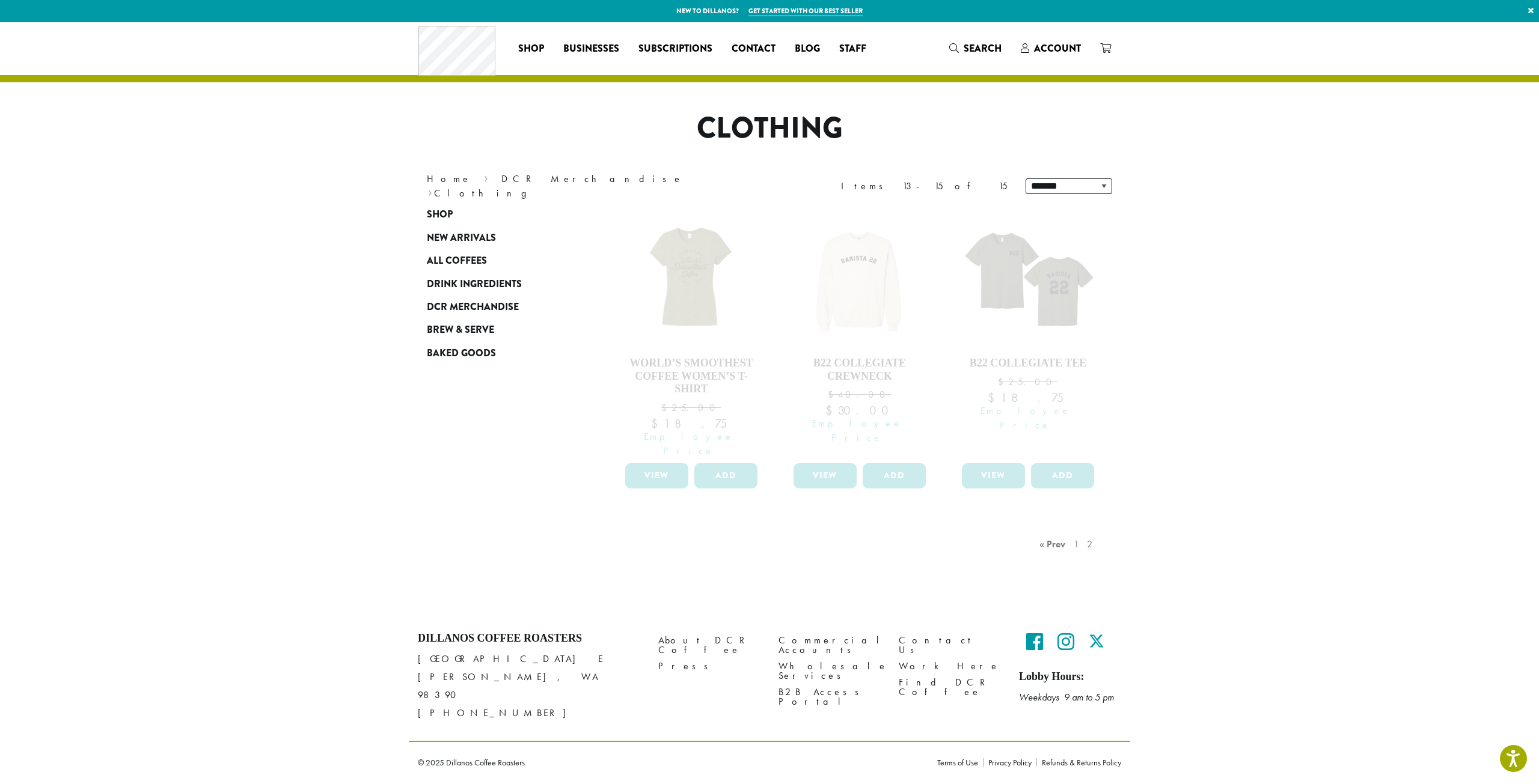
click at [1053, 528] on div "« Prev 1 2" at bounding box center [1070, 556] width 66 height 56
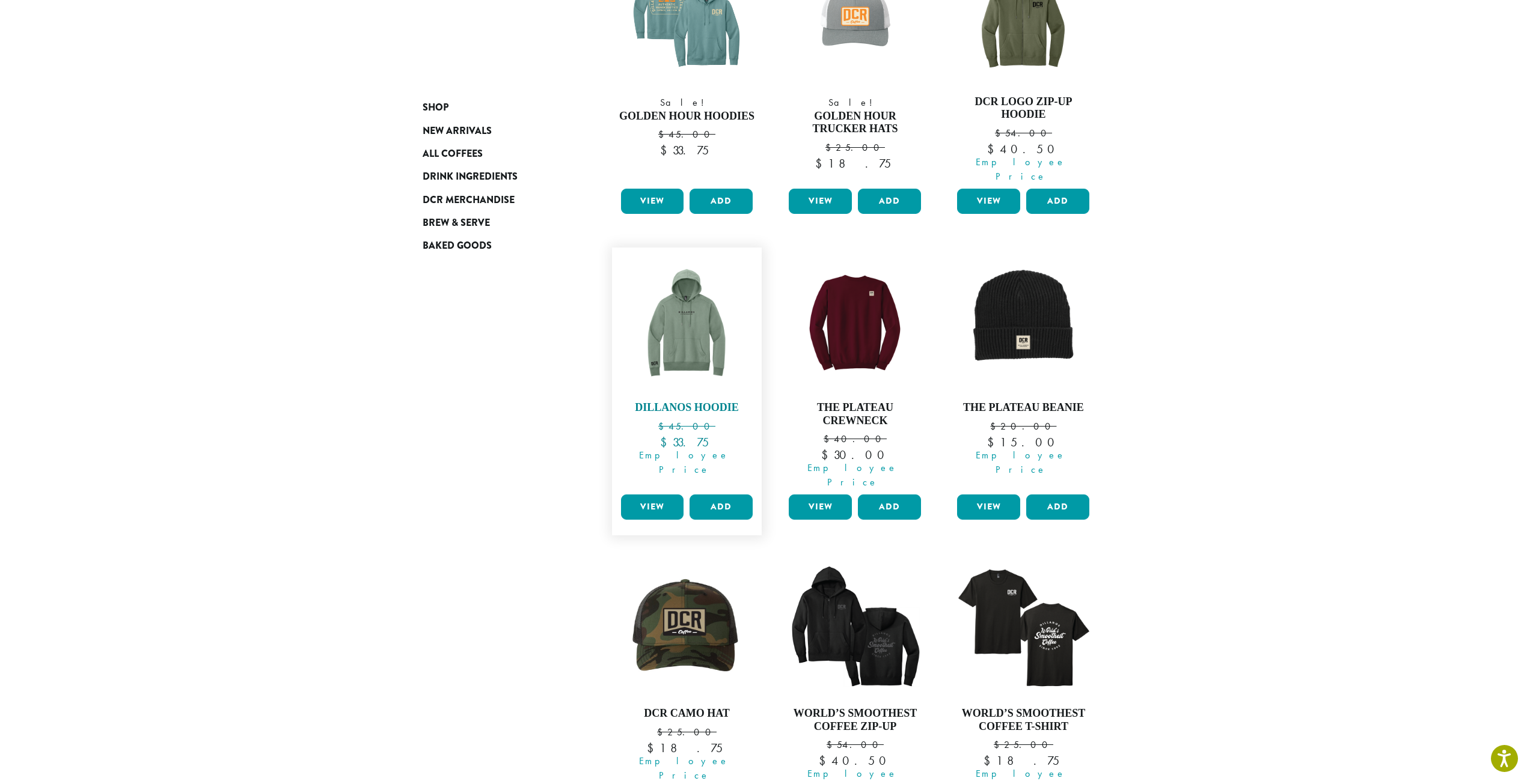
scroll to position [831, 0]
